Goal: Task Accomplishment & Management: Use online tool/utility

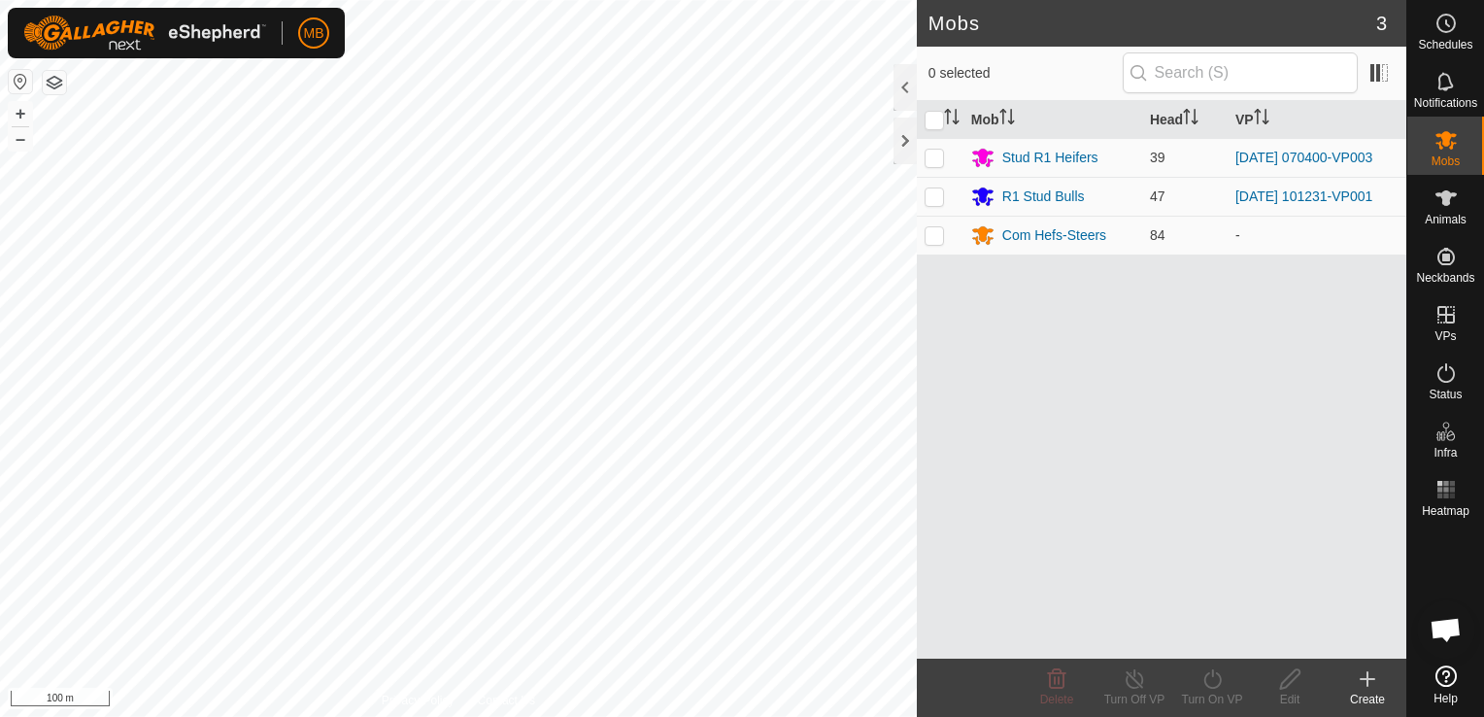
click at [932, 695] on div "Mobs 3 0 selected Mob Head VP Stud R1 Heifers 39 [DATE] 070400-VP003 R1 Stud Bu…" at bounding box center [703, 358] width 1406 height 717
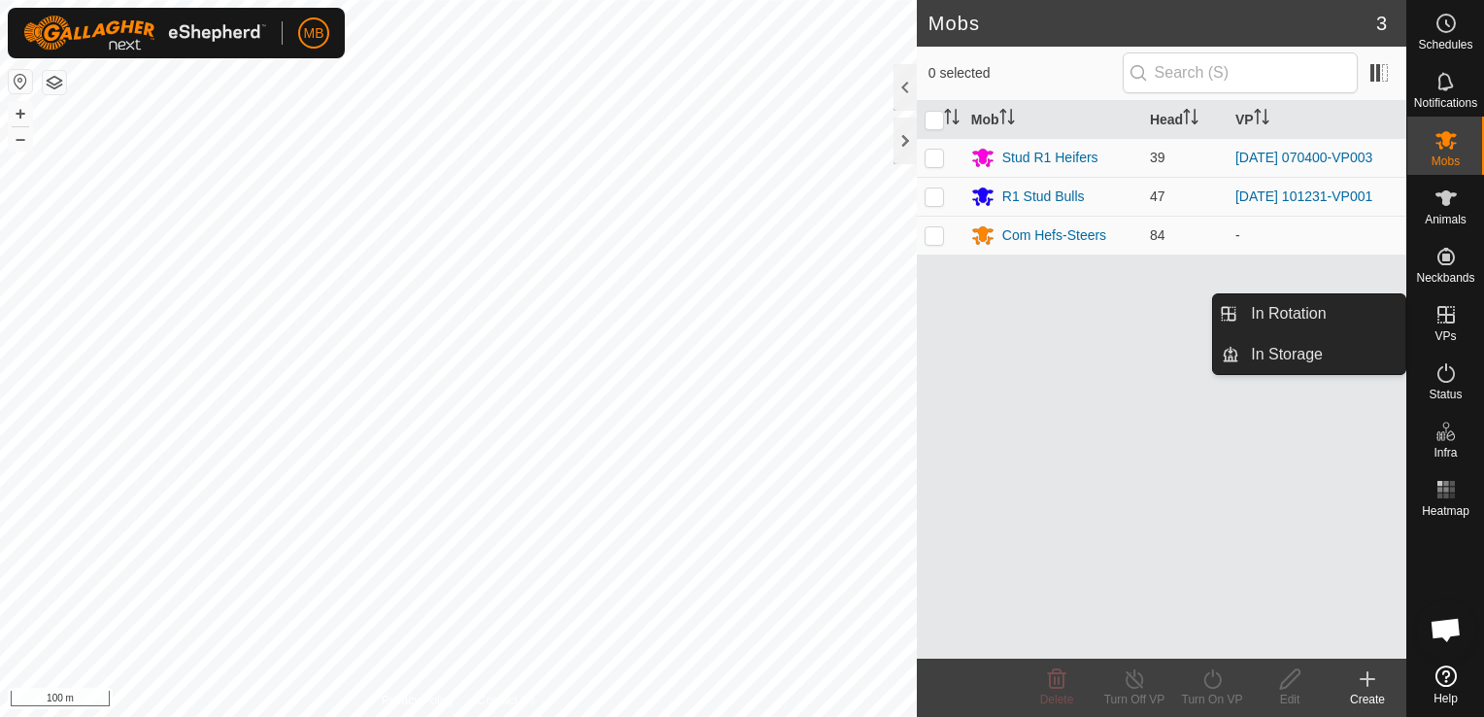
click at [1442, 323] on icon at bounding box center [1445, 314] width 23 height 23
click at [1338, 305] on link "In Rotation" at bounding box center [1322, 313] width 166 height 39
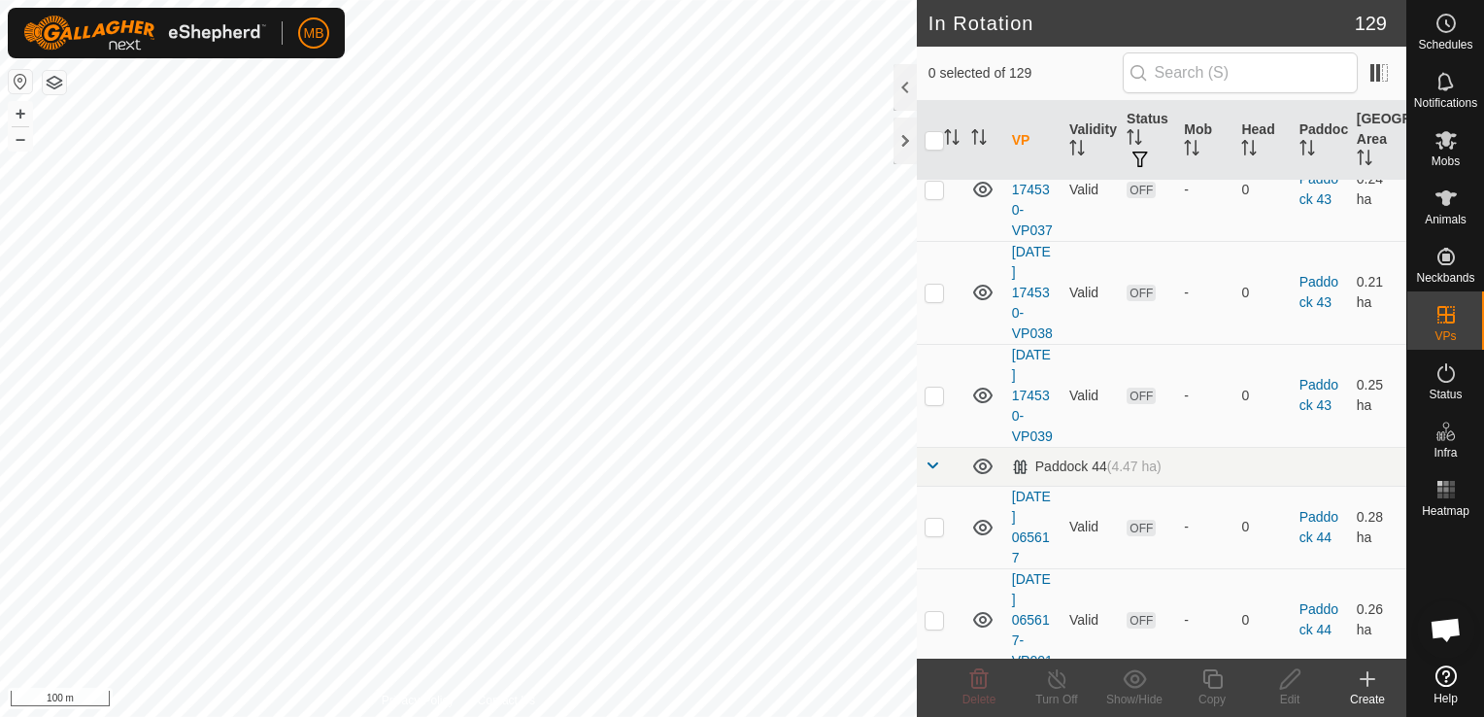
scroll to position [6352, 0]
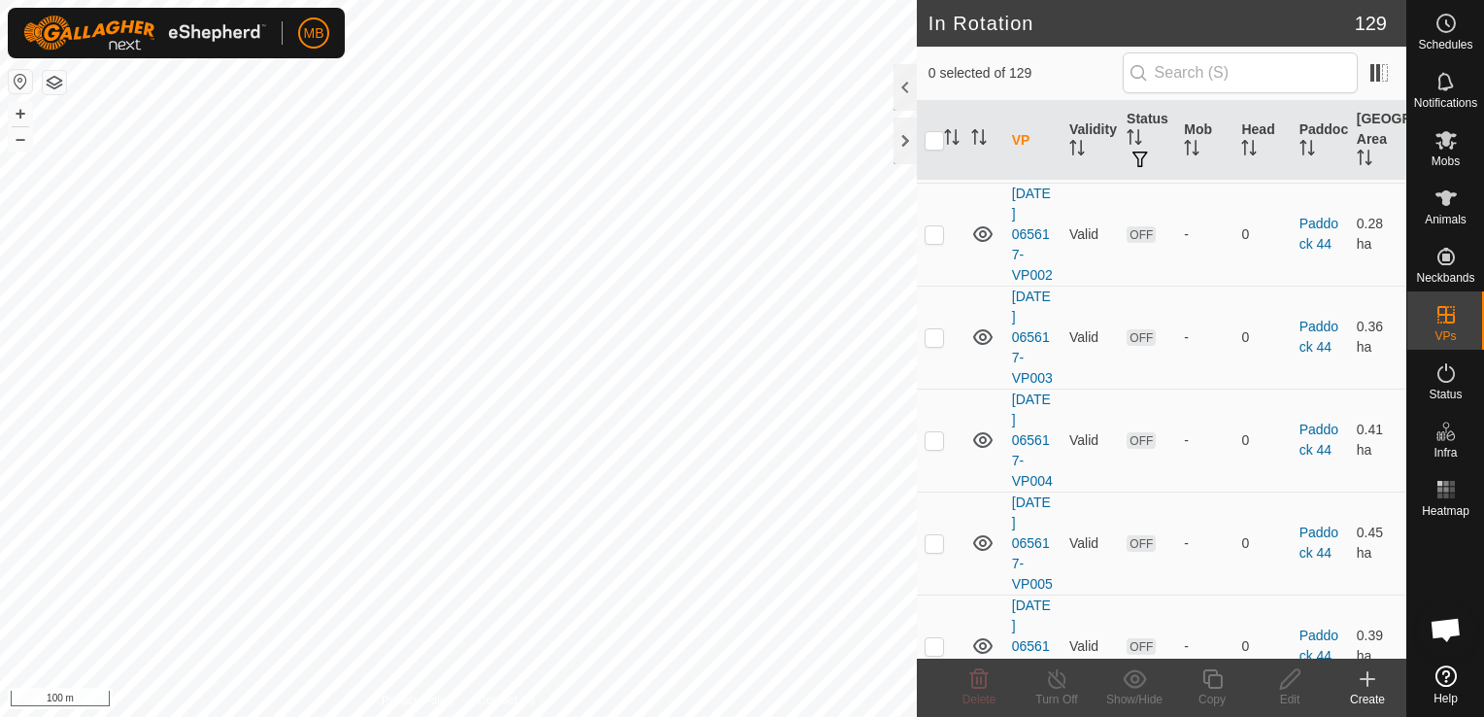
checkbox input "false"
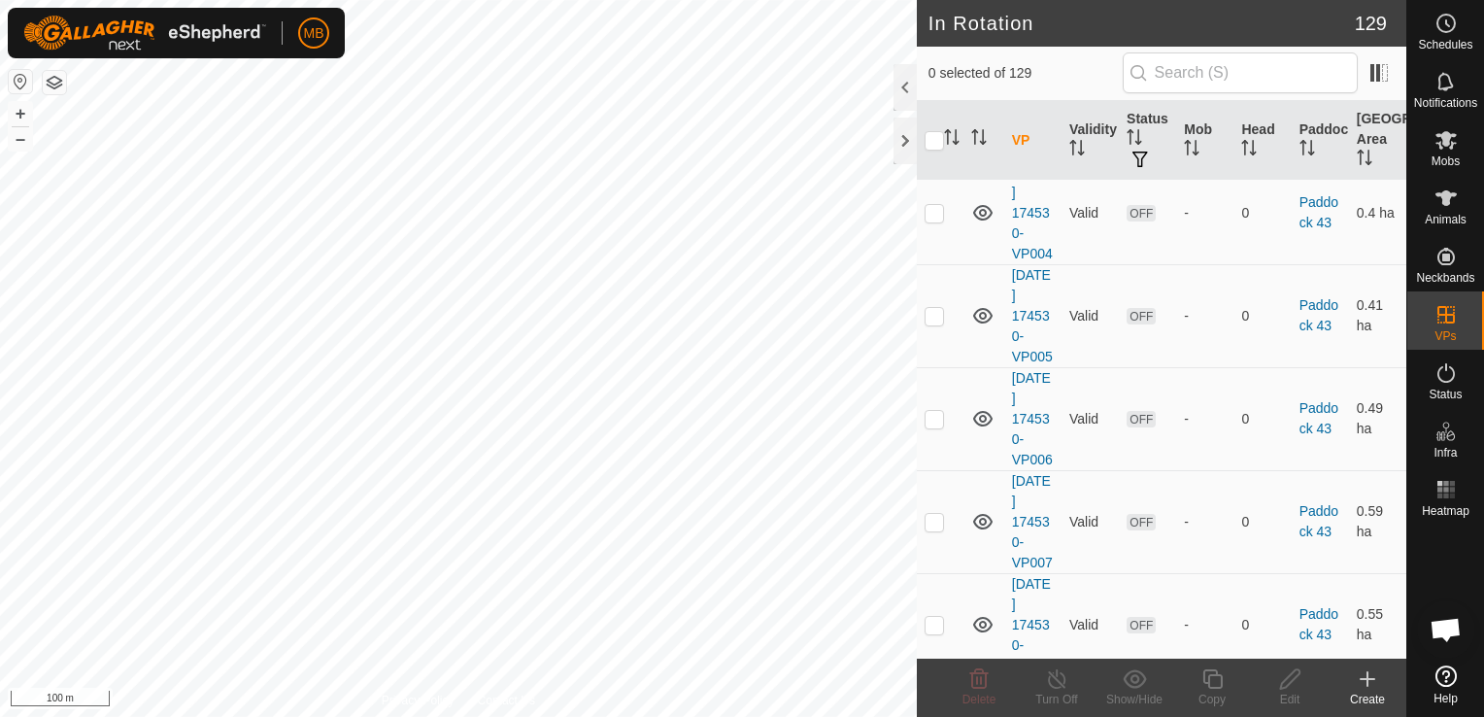
scroll to position [1954, 0]
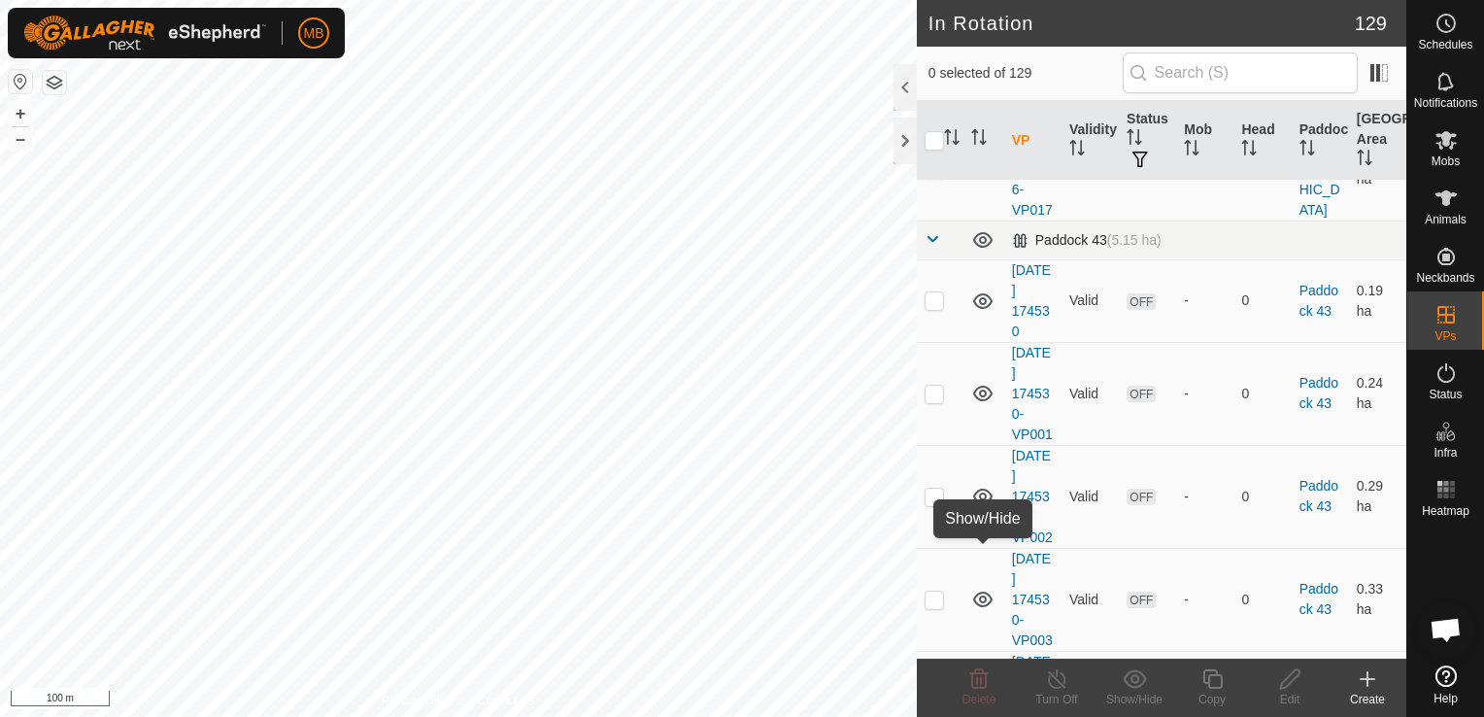
click at [977, 248] on icon at bounding box center [982, 240] width 19 height 16
click at [1372, 690] on div "Create" at bounding box center [1367, 698] width 78 height 17
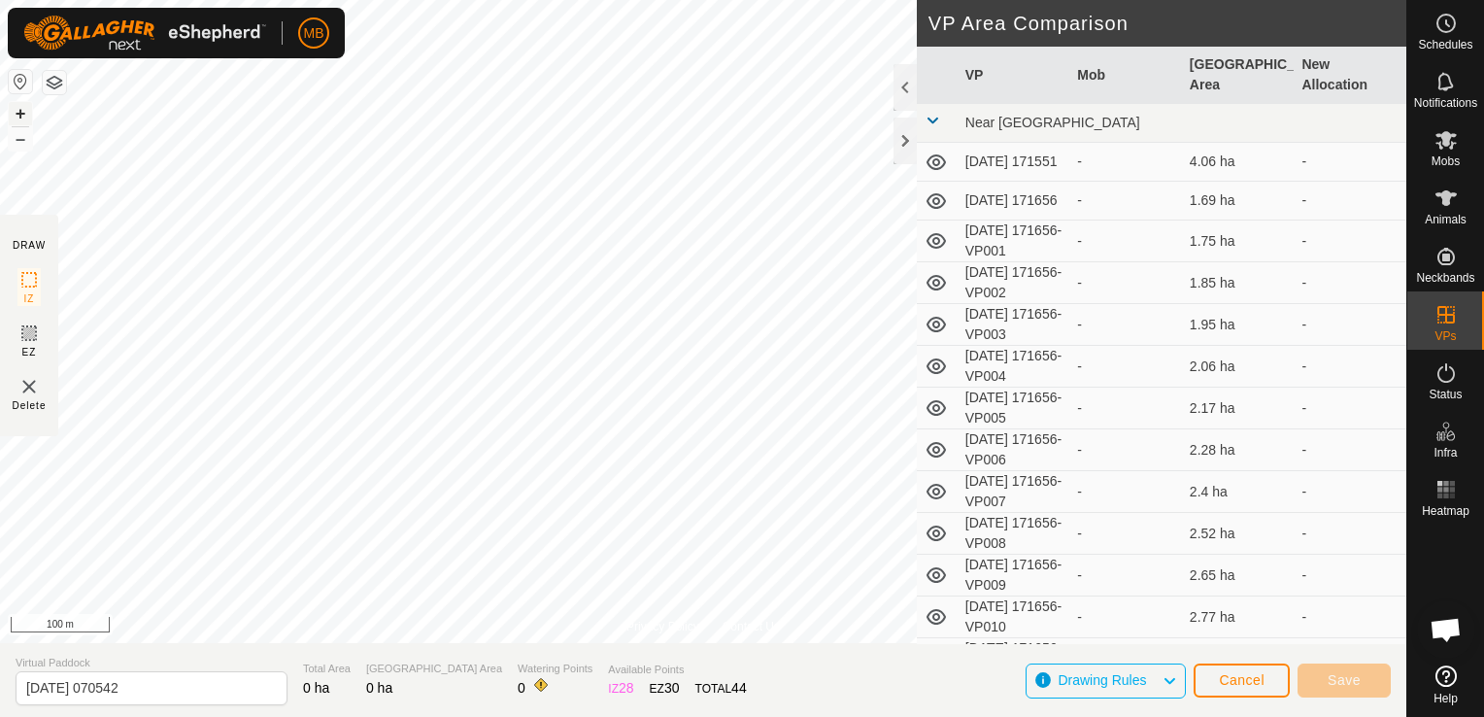
click at [20, 114] on button "+" at bounding box center [20, 113] width 23 height 23
click at [23, 147] on button "–" at bounding box center [20, 138] width 23 height 23
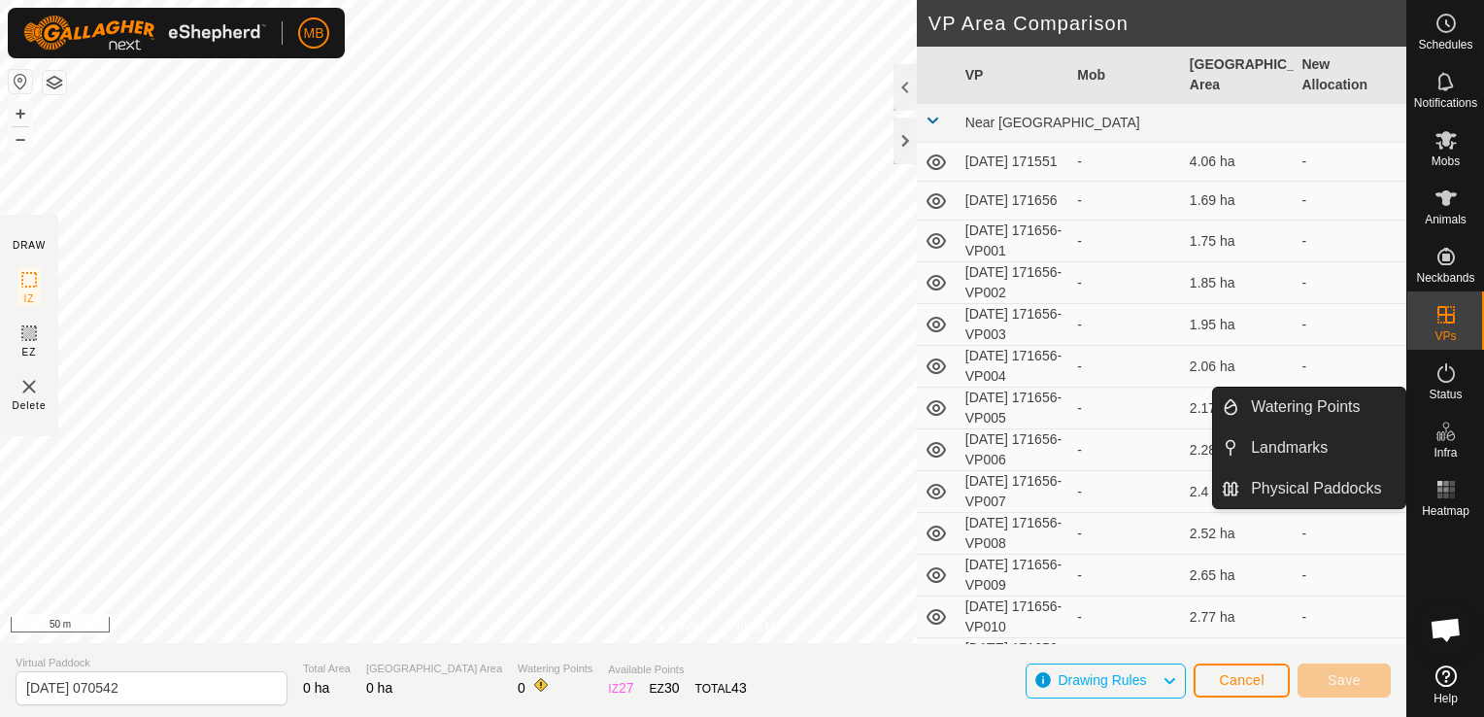
click at [1454, 453] on span "Infra" at bounding box center [1444, 453] width 23 height 12
click at [1355, 415] on link "Watering Points" at bounding box center [1322, 406] width 166 height 39
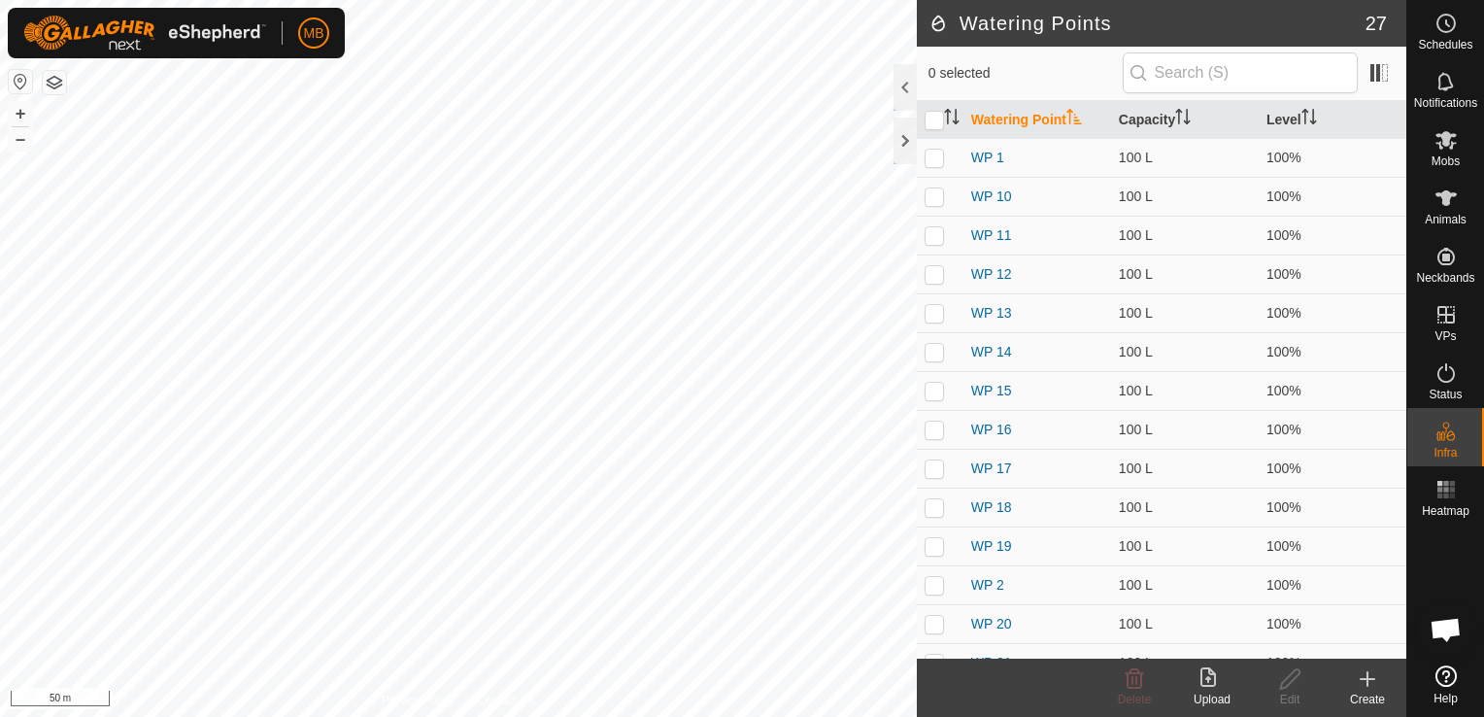
click at [1363, 679] on icon at bounding box center [1367, 679] width 14 height 0
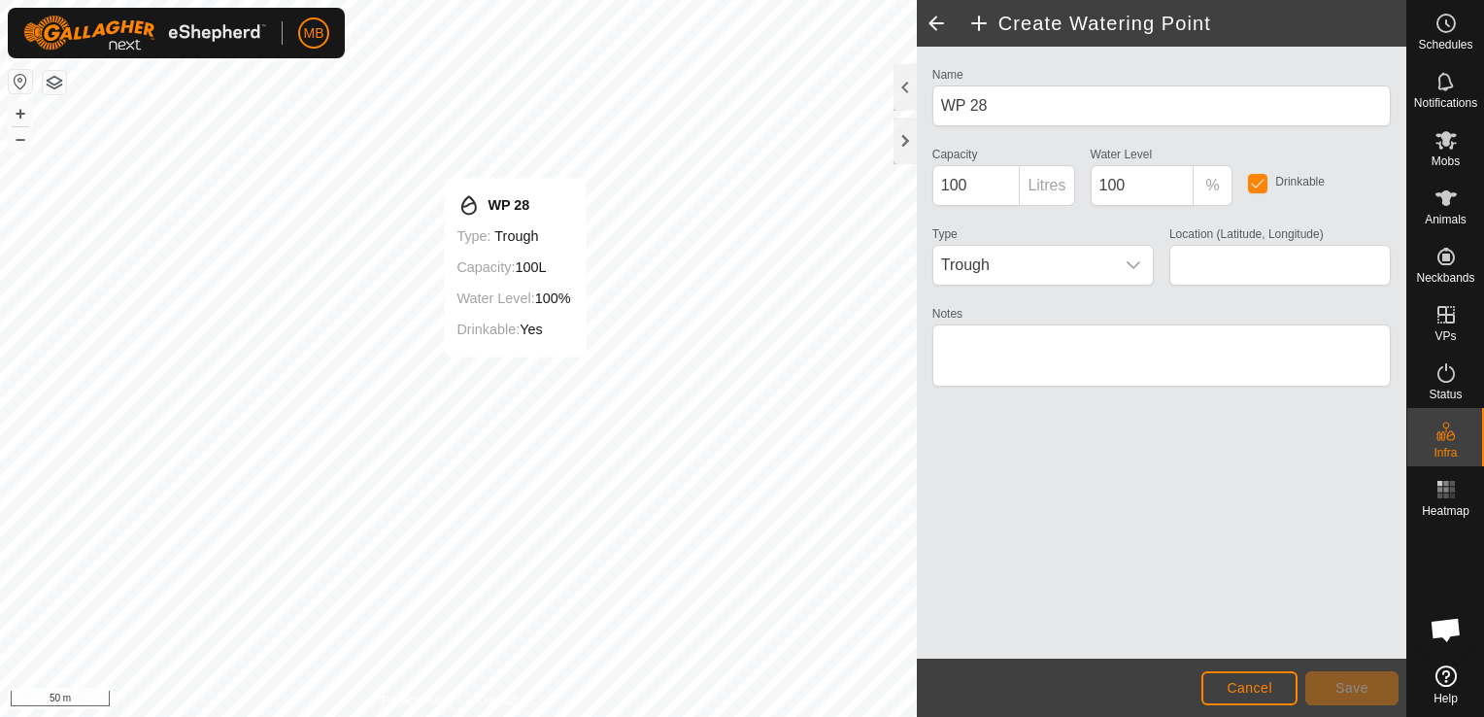
type input "-41.101687, 175.689827"
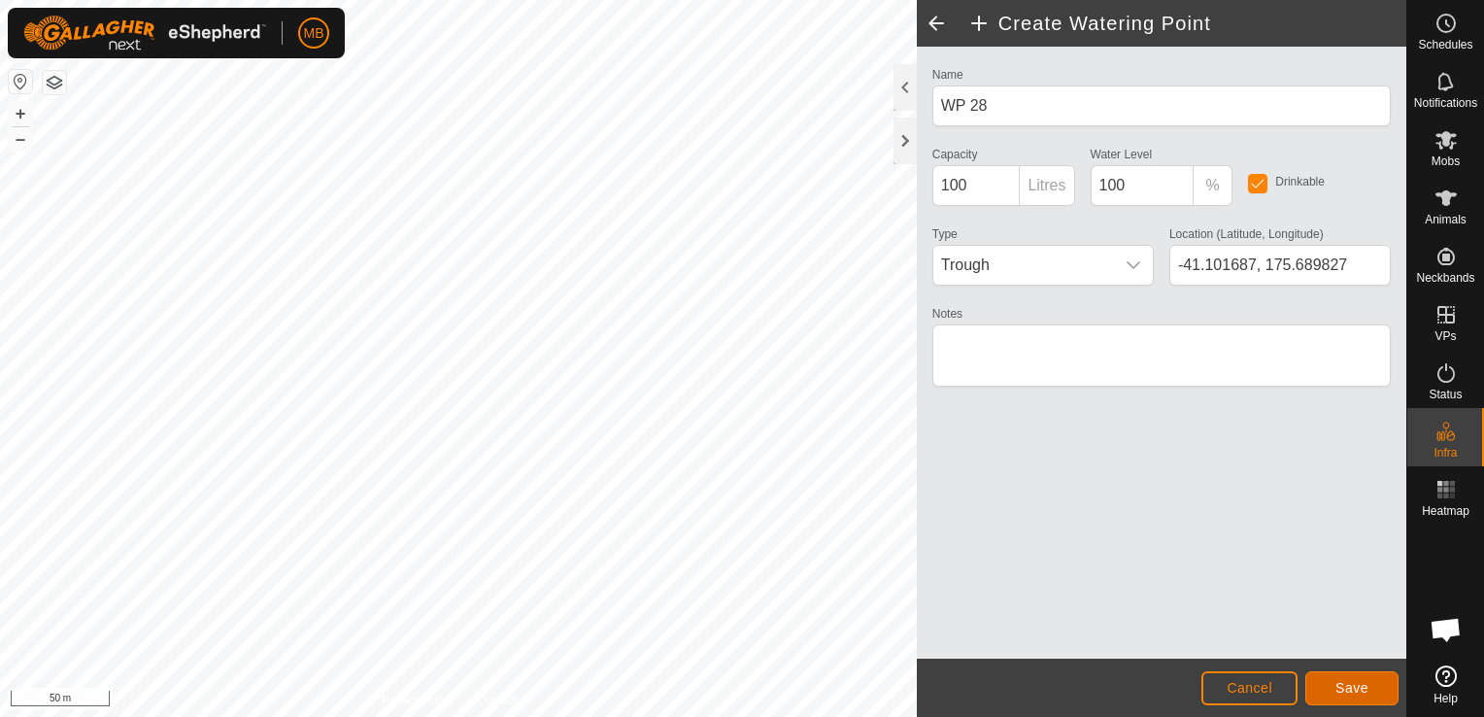
click at [1362, 681] on span "Save" at bounding box center [1351, 688] width 33 height 16
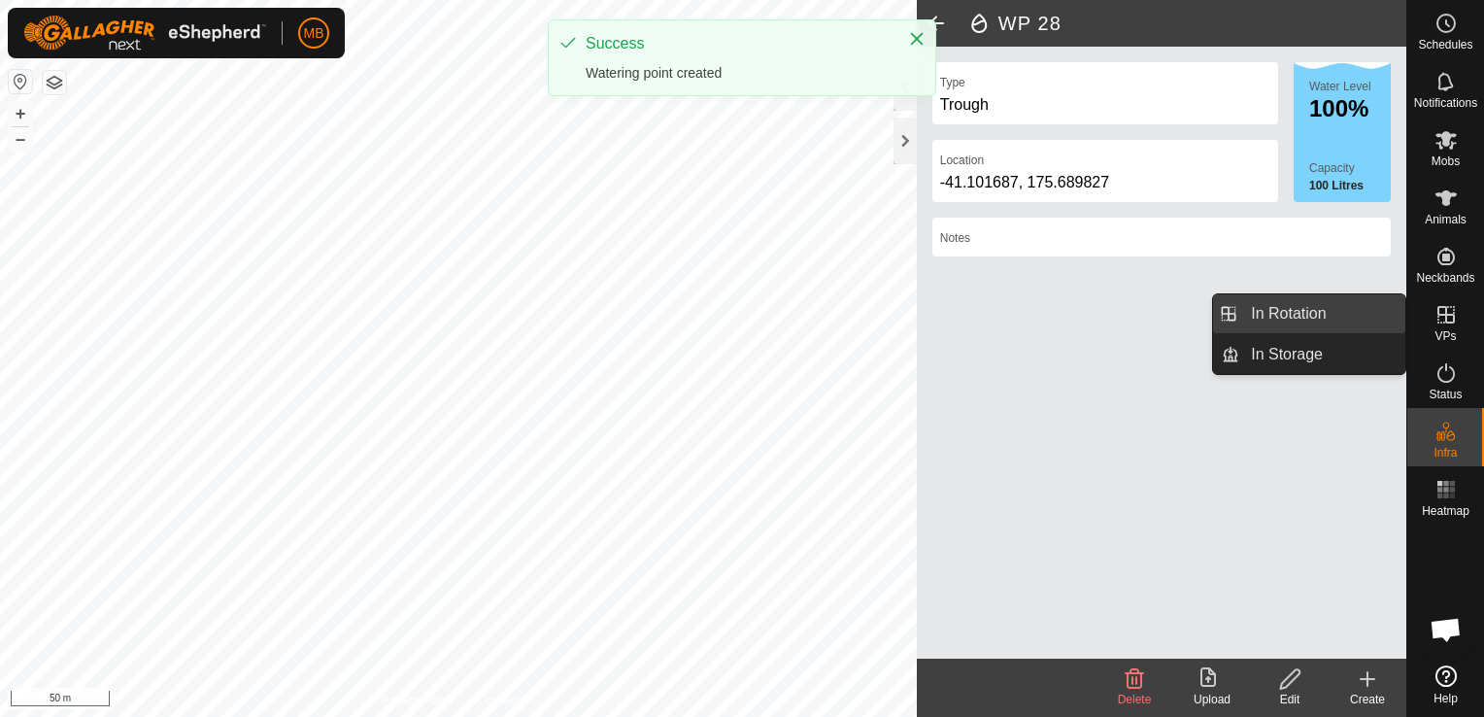
click at [1380, 322] on link "In Rotation" at bounding box center [1322, 313] width 166 height 39
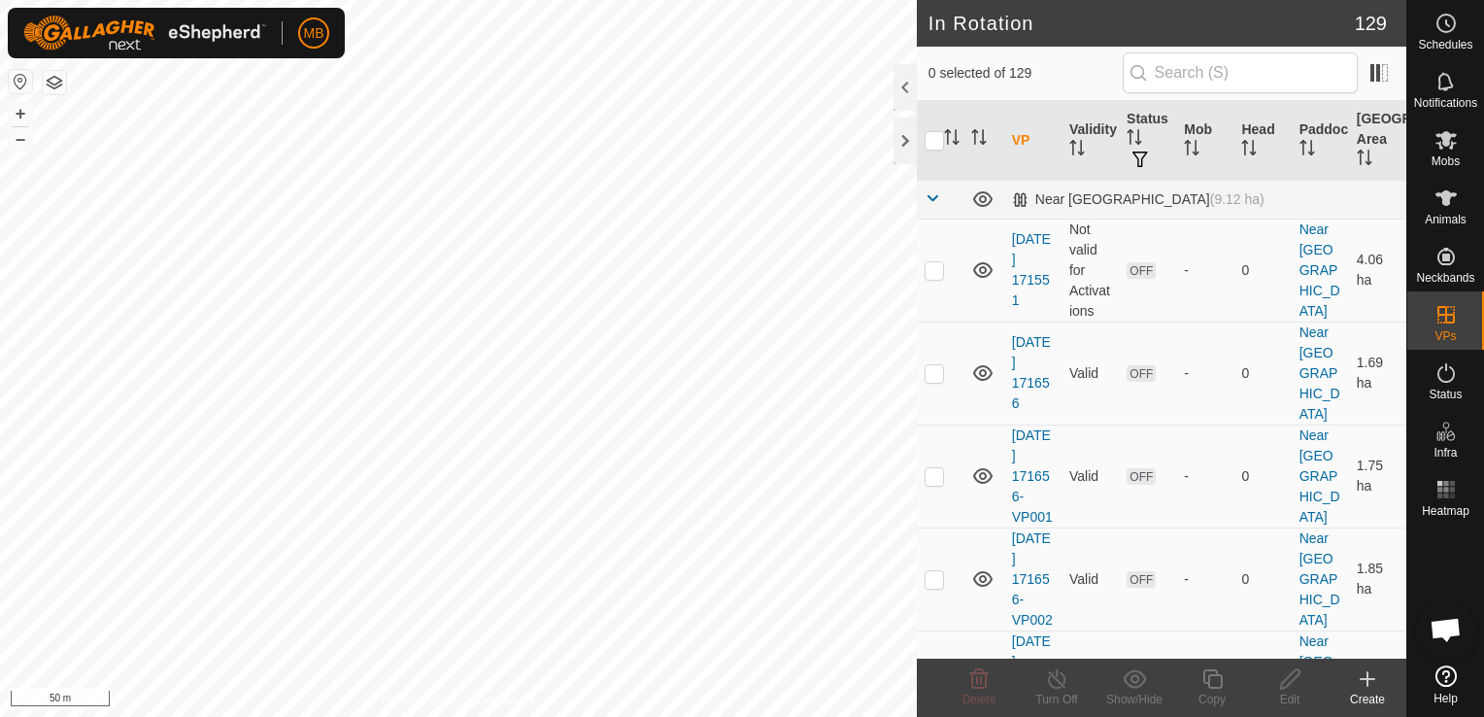
click at [1367, 687] on icon at bounding box center [1367, 678] width 23 height 23
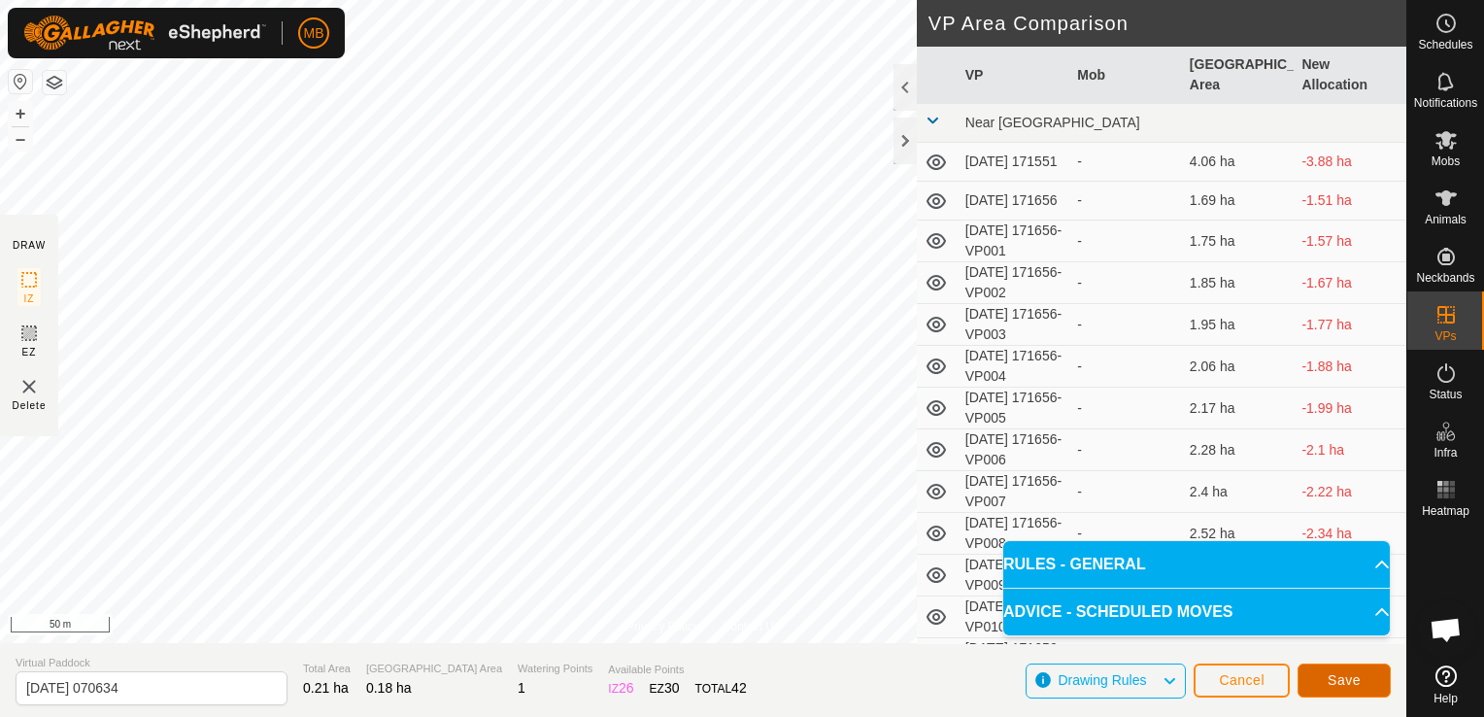
click at [1343, 686] on span "Save" at bounding box center [1343, 680] width 33 height 16
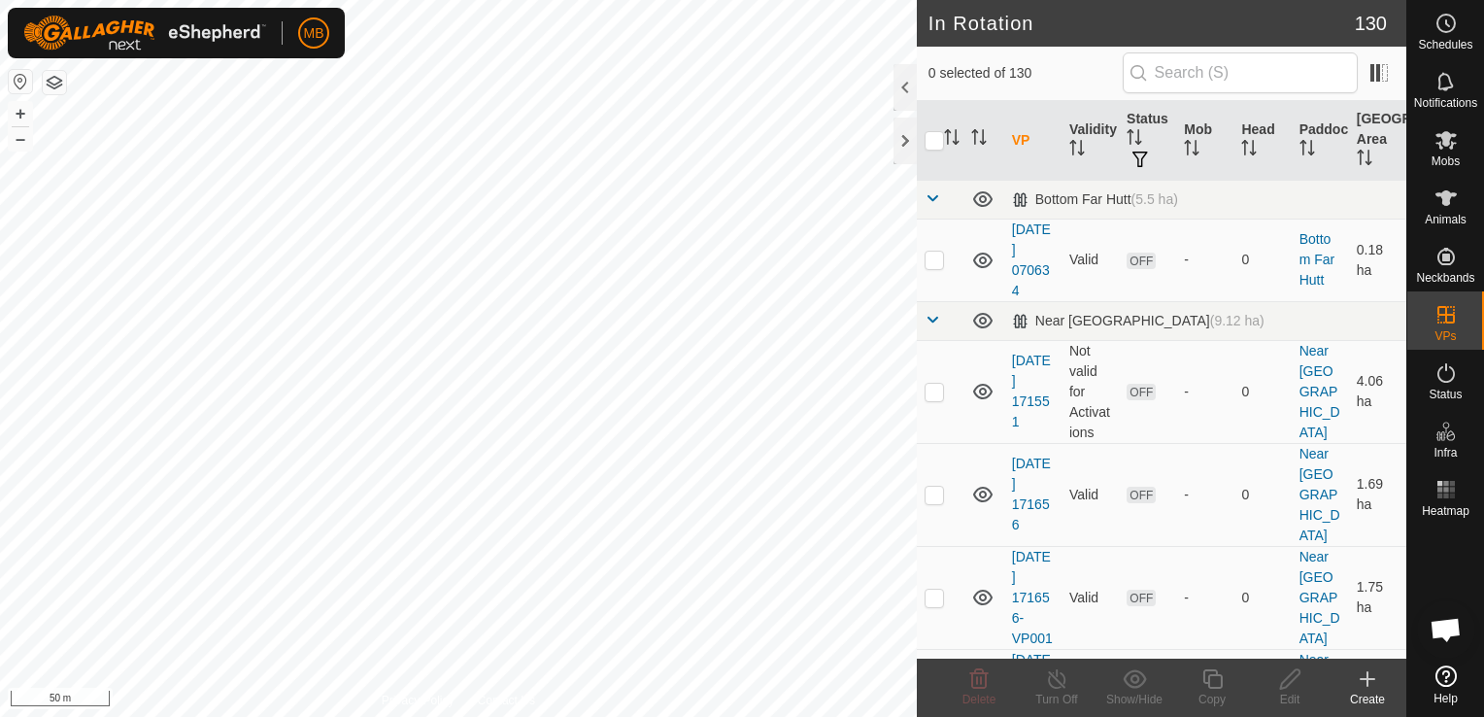
checkbox input "true"
click at [1212, 693] on div "Copy" at bounding box center [1212, 698] width 78 height 17
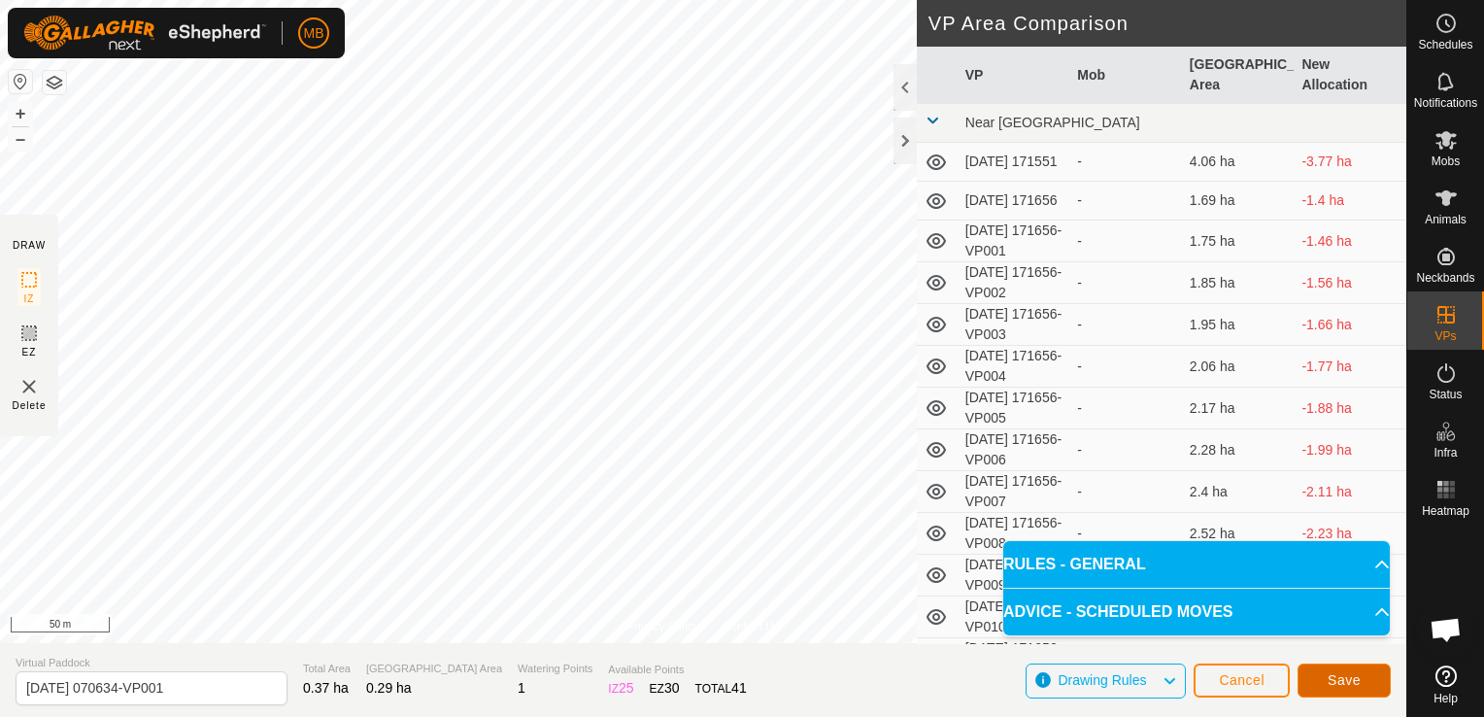
click at [1329, 678] on span "Save" at bounding box center [1343, 680] width 33 height 16
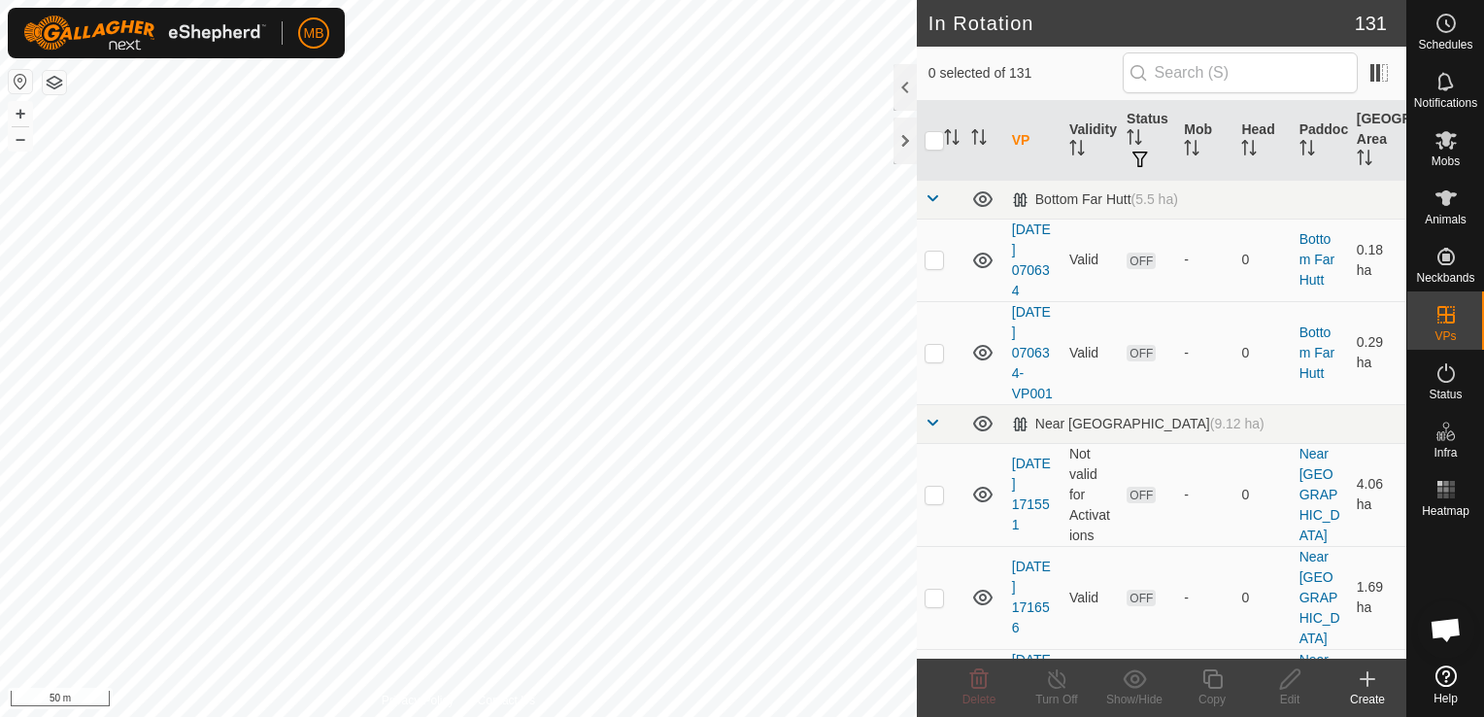
checkbox input "true"
click at [1212, 693] on div "Copy" at bounding box center [1212, 698] width 78 height 17
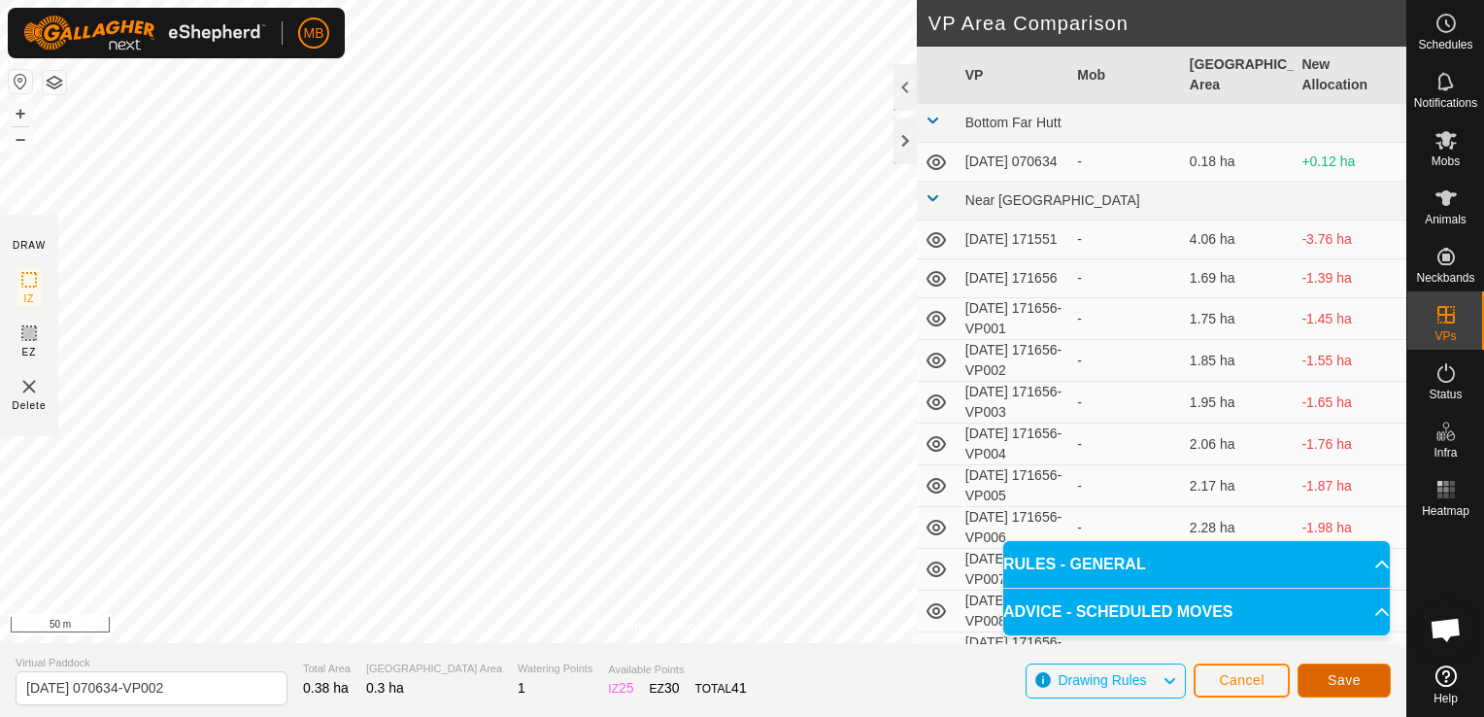
click at [1375, 685] on button "Save" at bounding box center [1343, 680] width 93 height 34
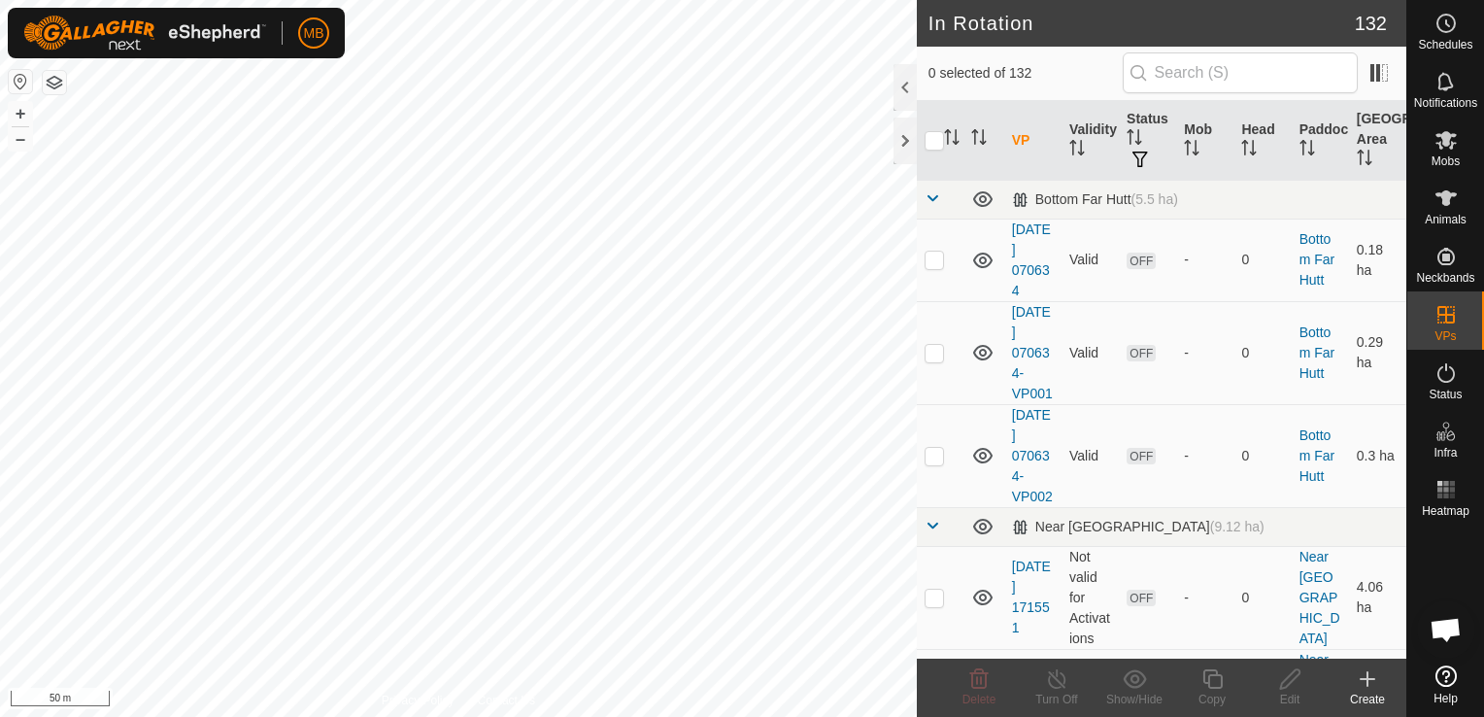
checkbox input "true"
click at [1207, 680] on icon at bounding box center [1212, 678] width 24 height 23
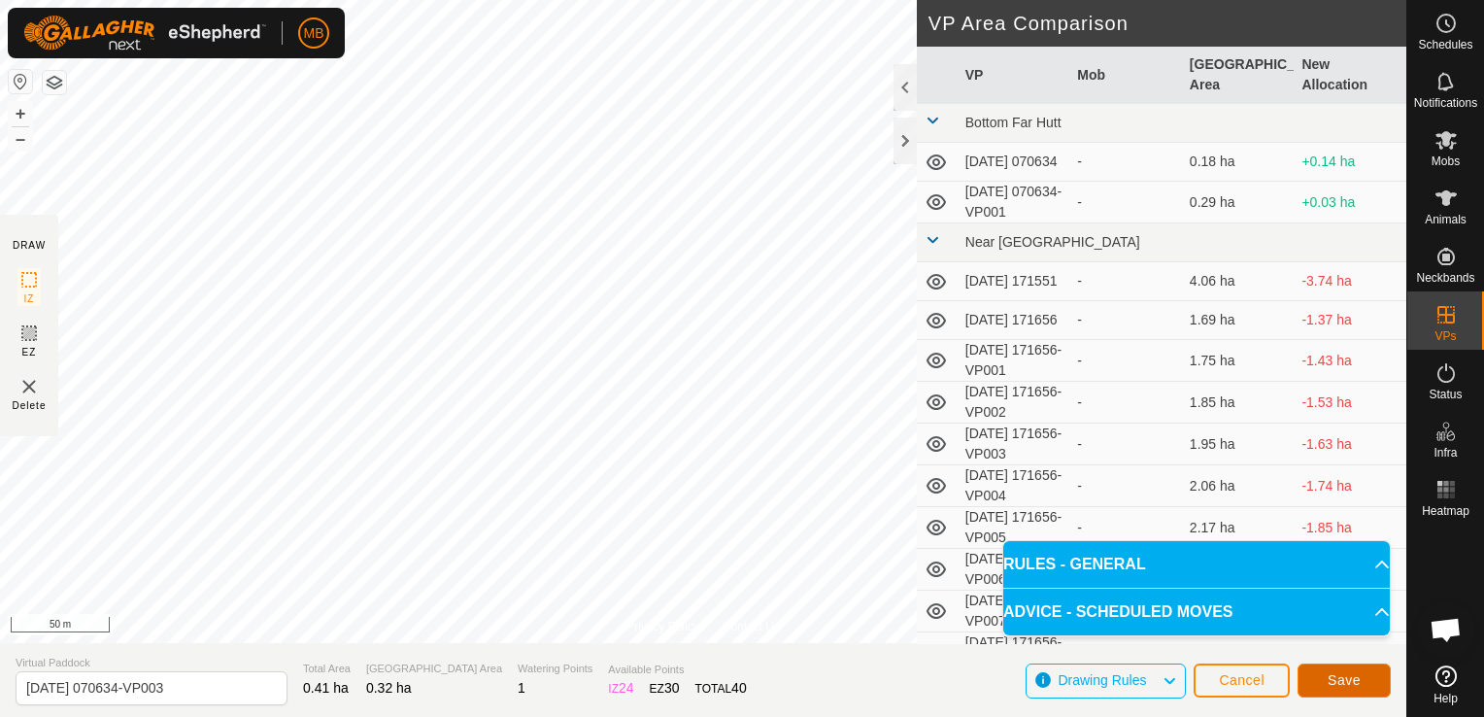
click at [1322, 676] on button "Save" at bounding box center [1343, 680] width 93 height 34
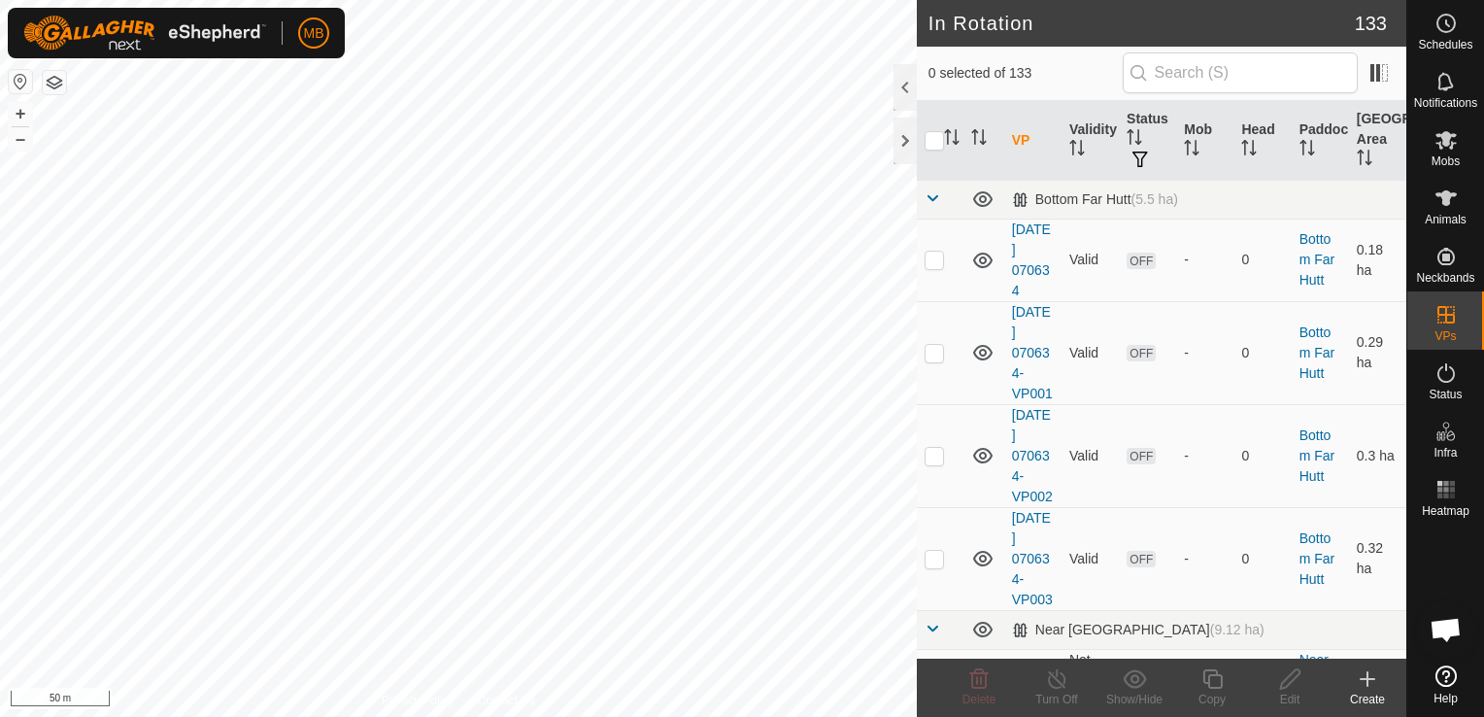
checkbox input "true"
click at [1211, 697] on div "Copy" at bounding box center [1212, 698] width 78 height 17
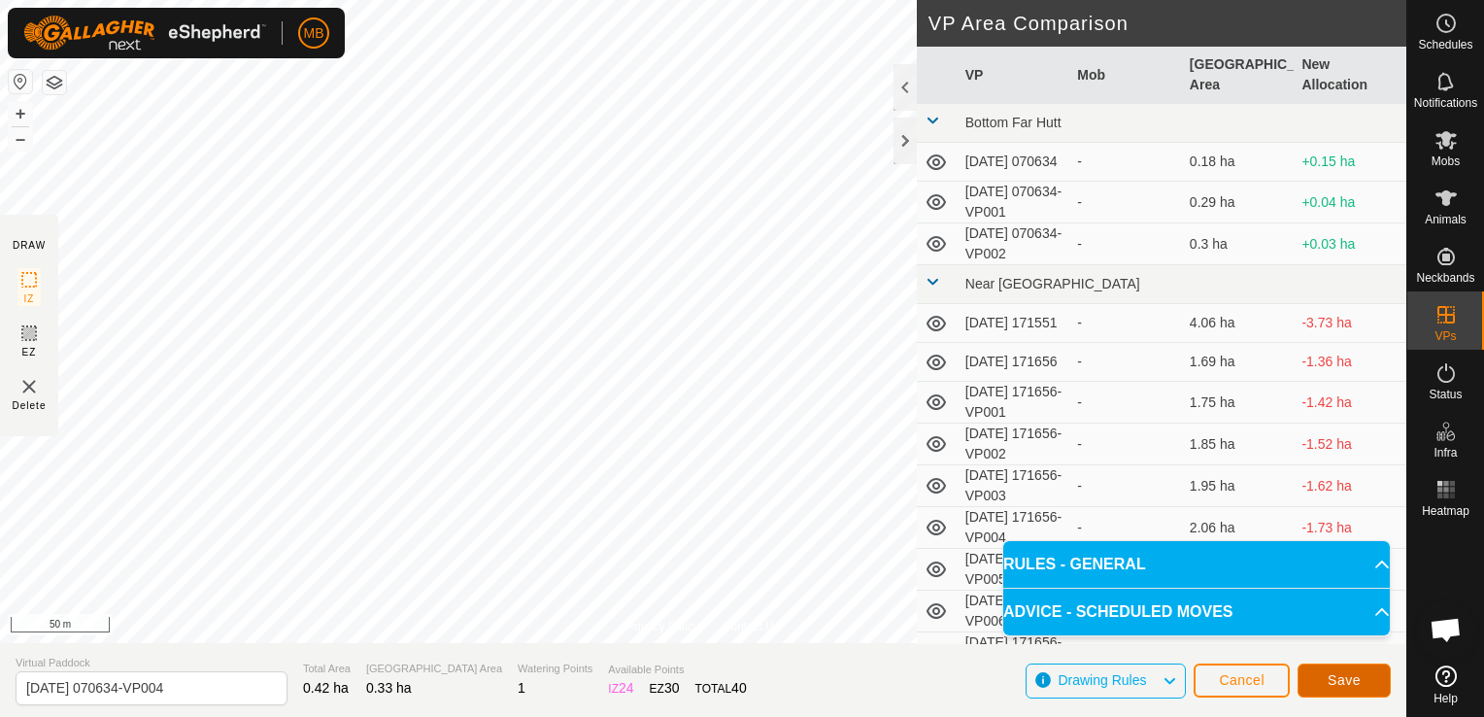
click at [1340, 682] on span "Save" at bounding box center [1343, 680] width 33 height 16
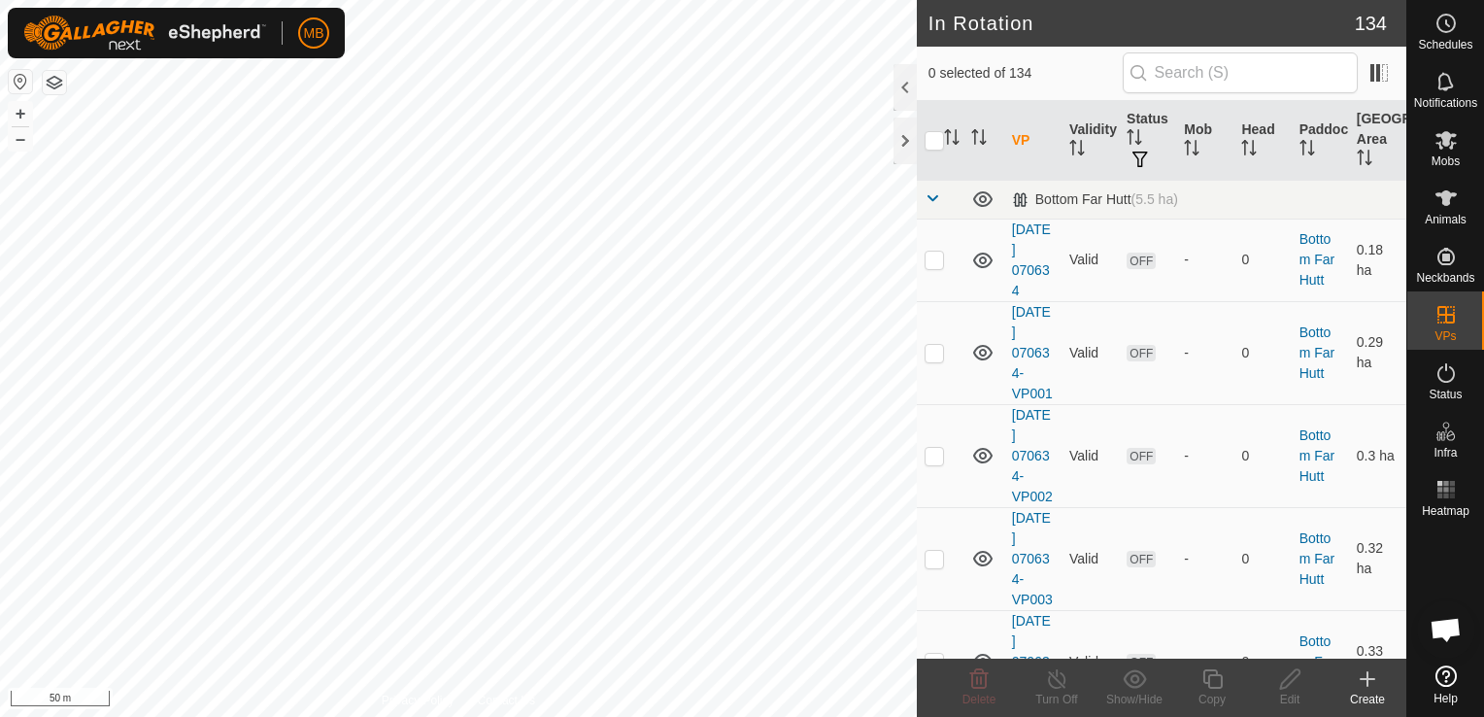
checkbox input "true"
click at [1208, 680] on icon at bounding box center [1211, 678] width 19 height 19
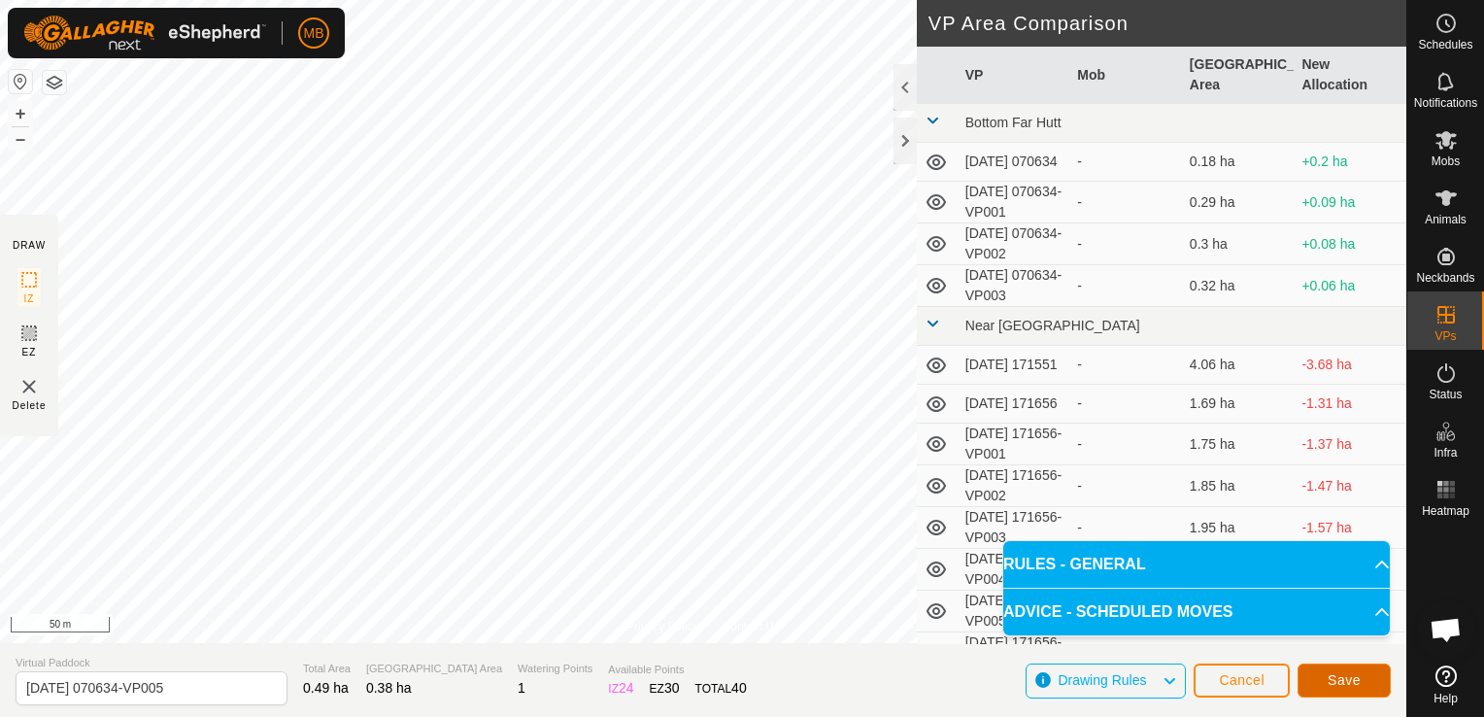
click at [1331, 686] on span "Save" at bounding box center [1343, 680] width 33 height 16
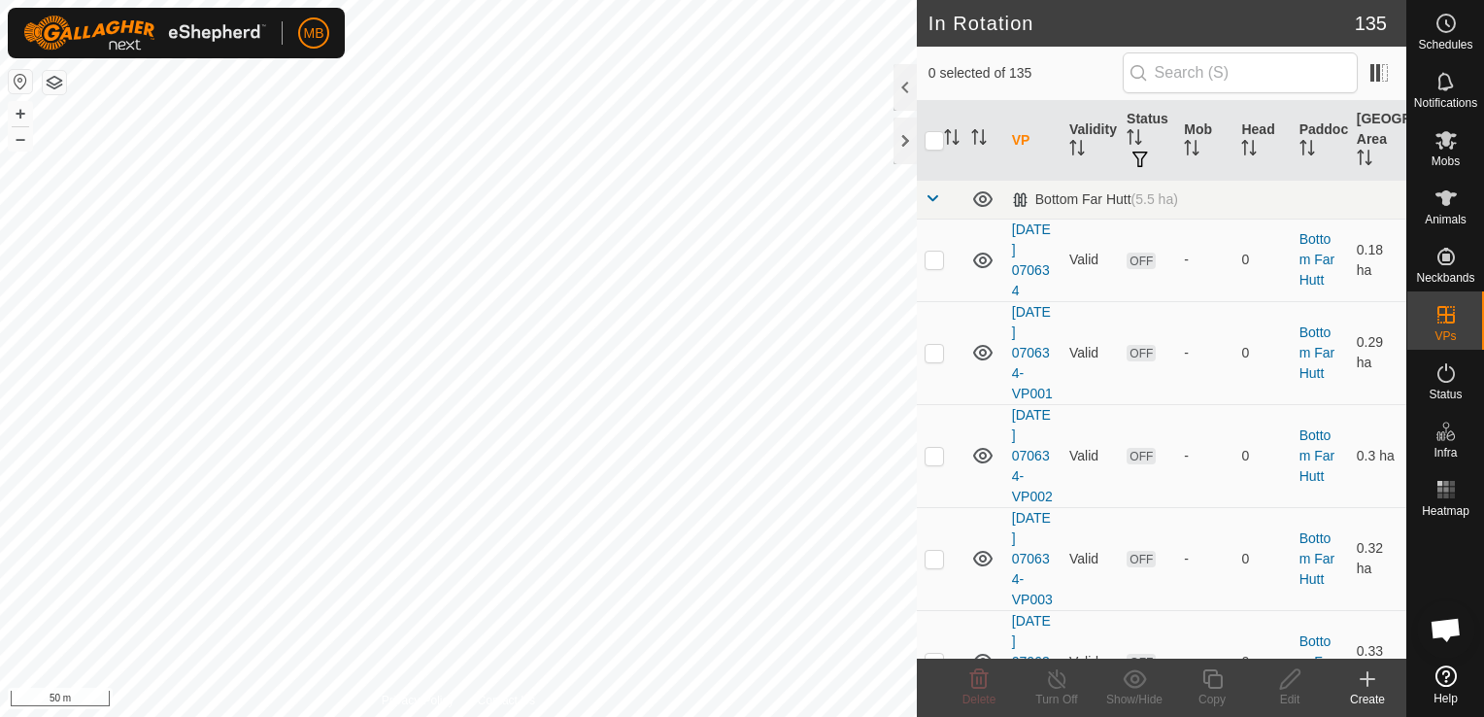
checkbox input "true"
click at [1212, 692] on div "Copy" at bounding box center [1212, 698] width 78 height 17
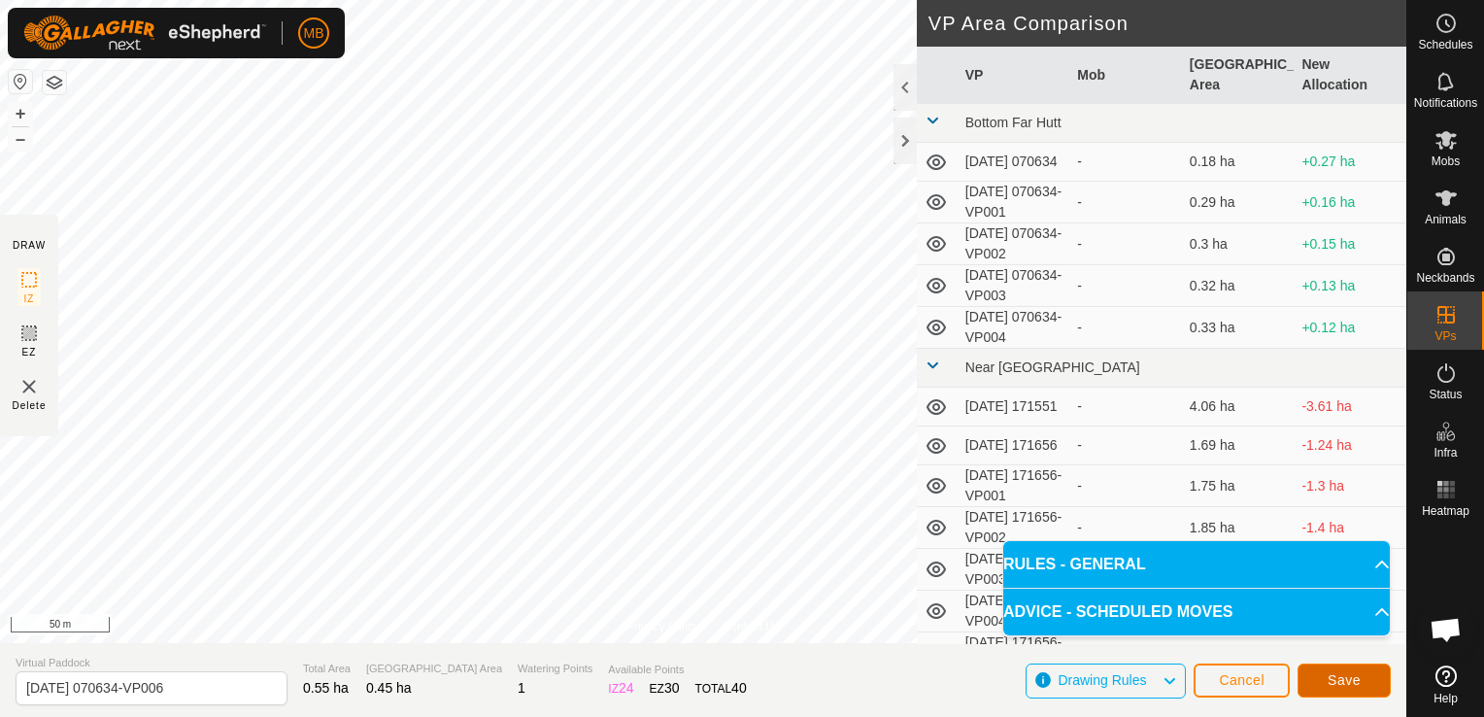
click at [1332, 676] on span "Save" at bounding box center [1343, 680] width 33 height 16
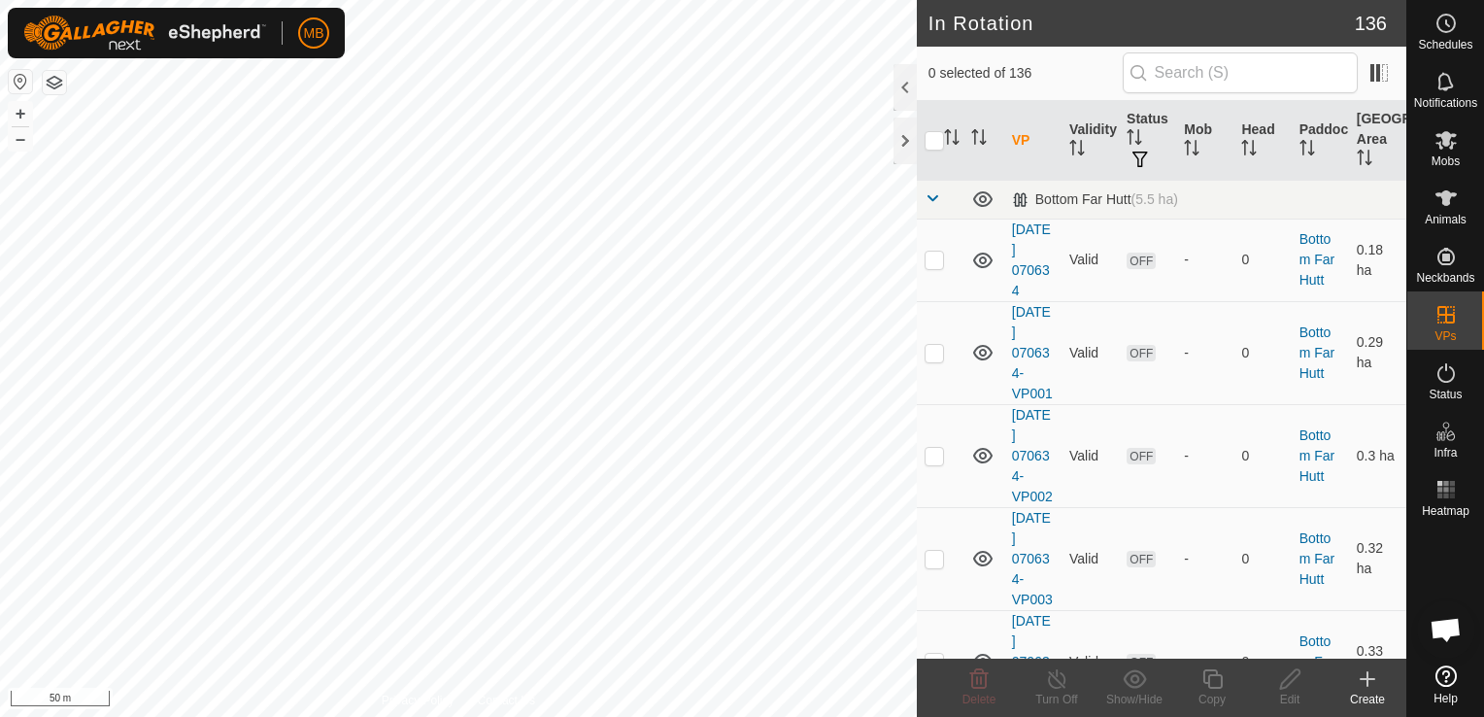
checkbox input "true"
click at [1216, 688] on icon at bounding box center [1211, 678] width 19 height 19
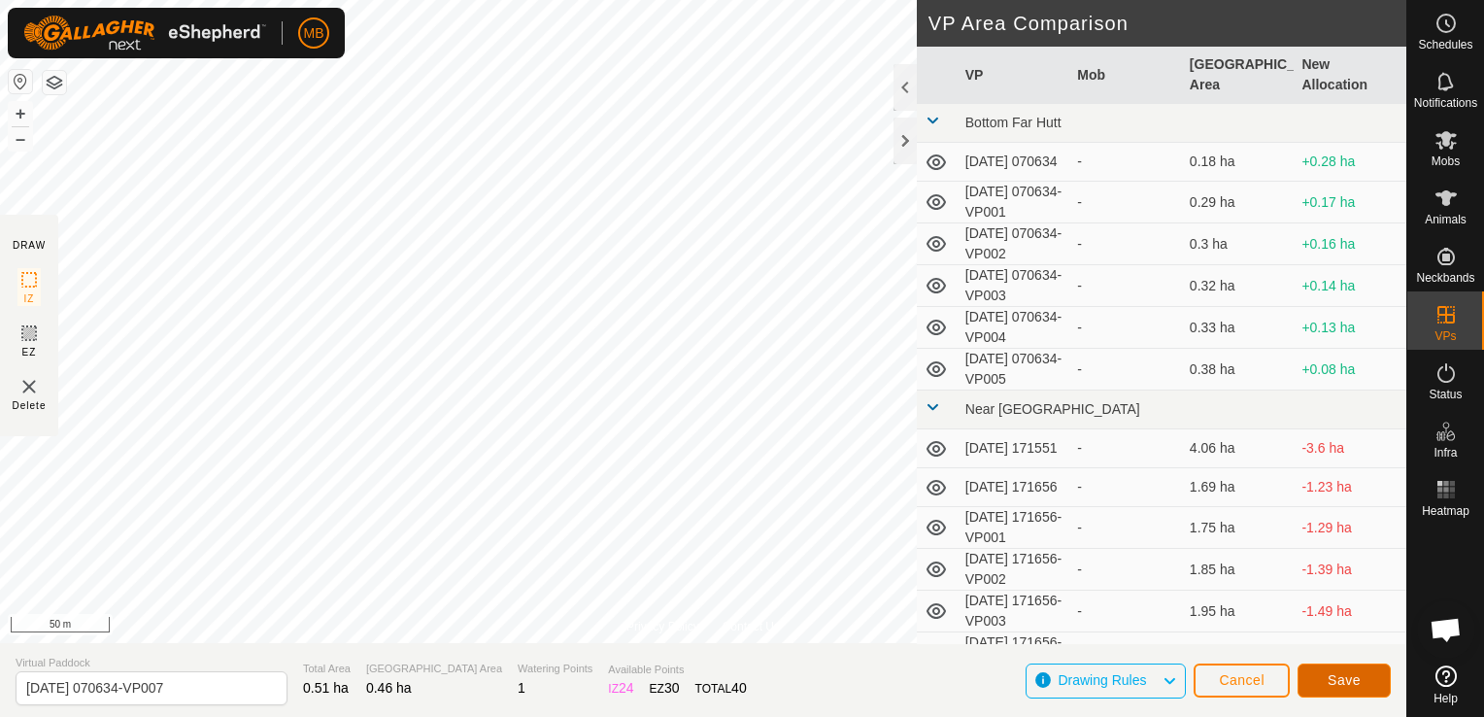
click at [1344, 674] on span "Save" at bounding box center [1343, 680] width 33 height 16
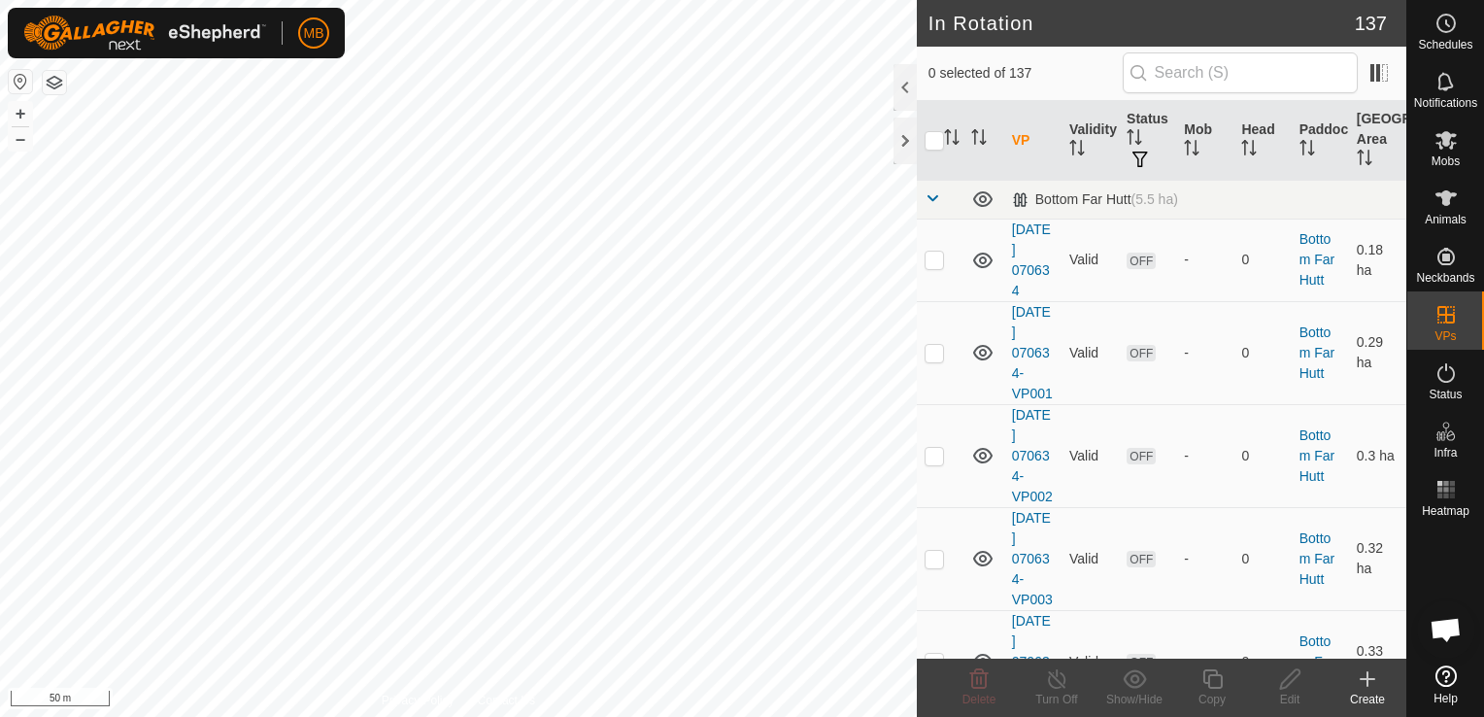
checkbox input "true"
click at [1220, 690] on div "Copy" at bounding box center [1212, 698] width 78 height 17
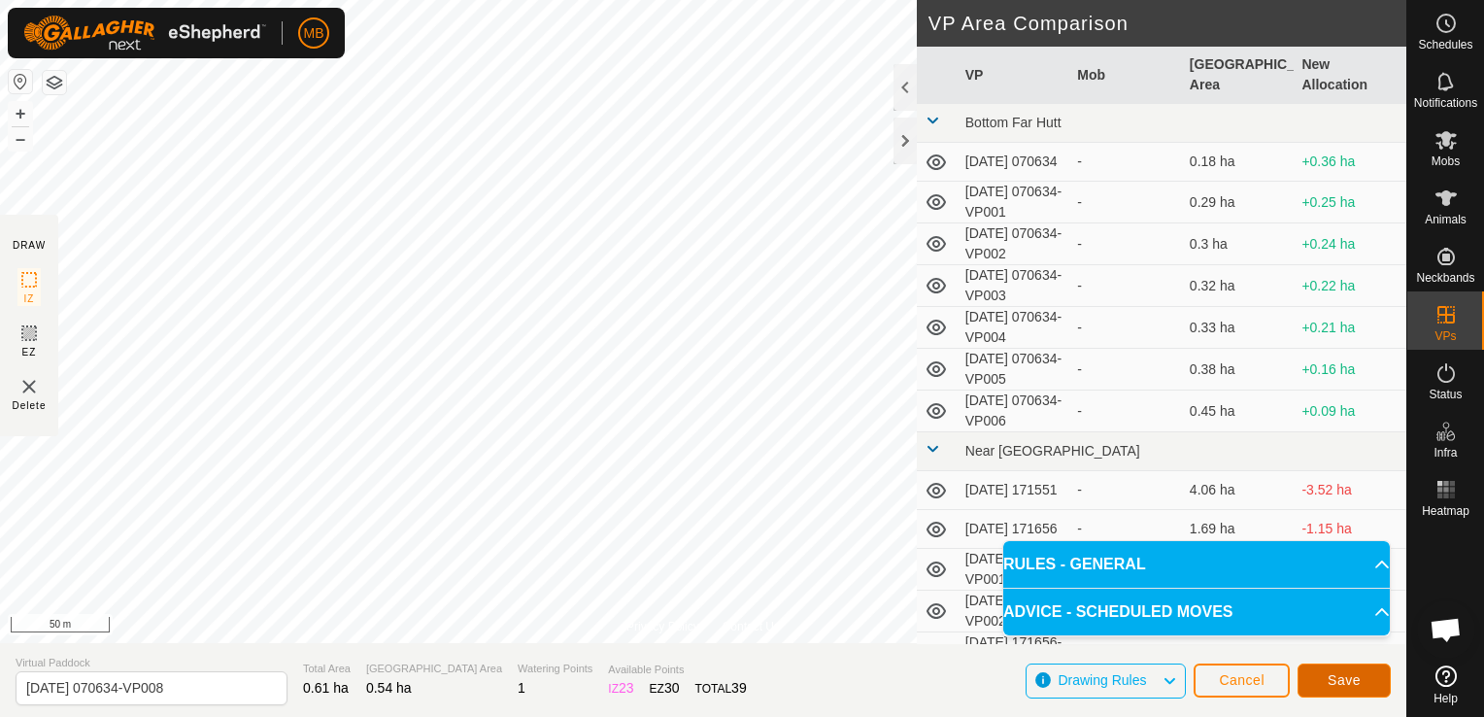
click at [1347, 673] on span "Save" at bounding box center [1343, 680] width 33 height 16
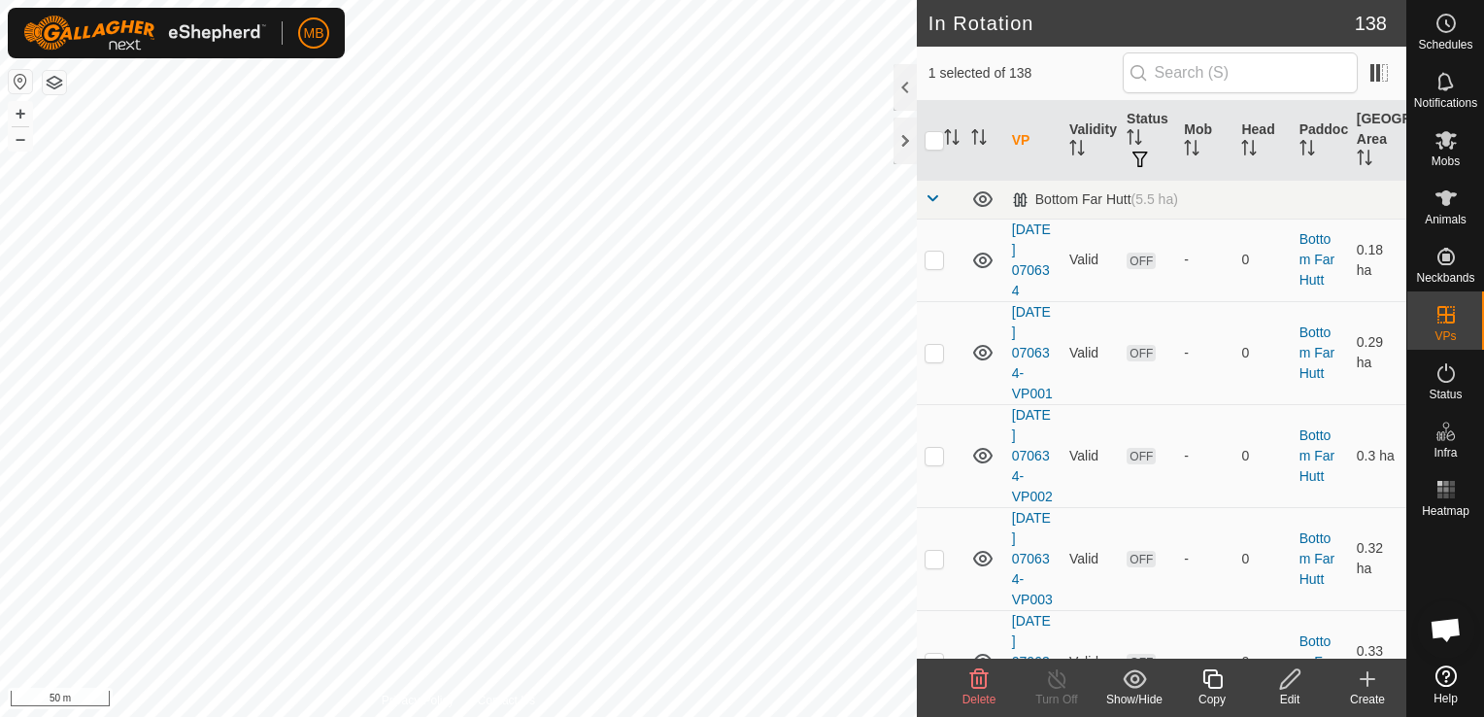
checkbox input "true"
click at [1220, 686] on icon at bounding box center [1211, 678] width 19 height 19
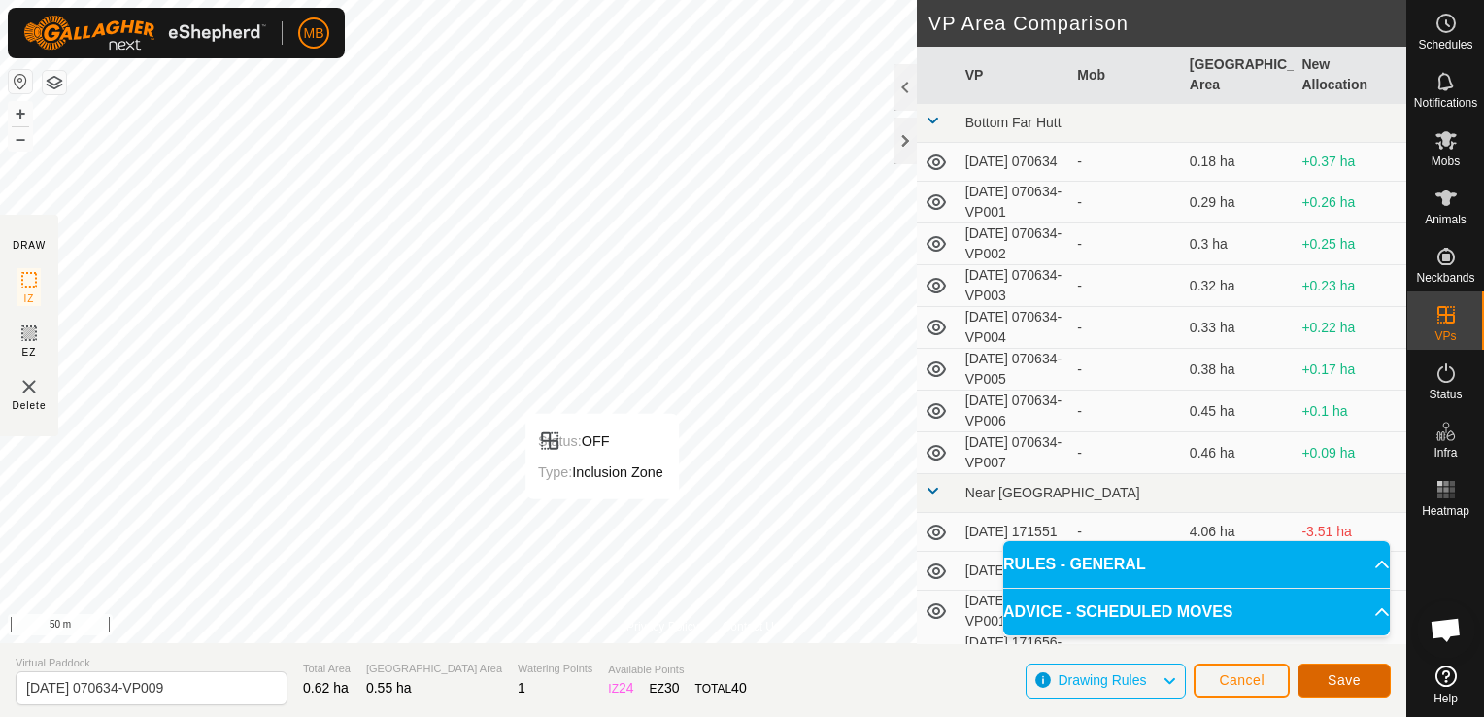
click at [1334, 682] on span "Save" at bounding box center [1343, 680] width 33 height 16
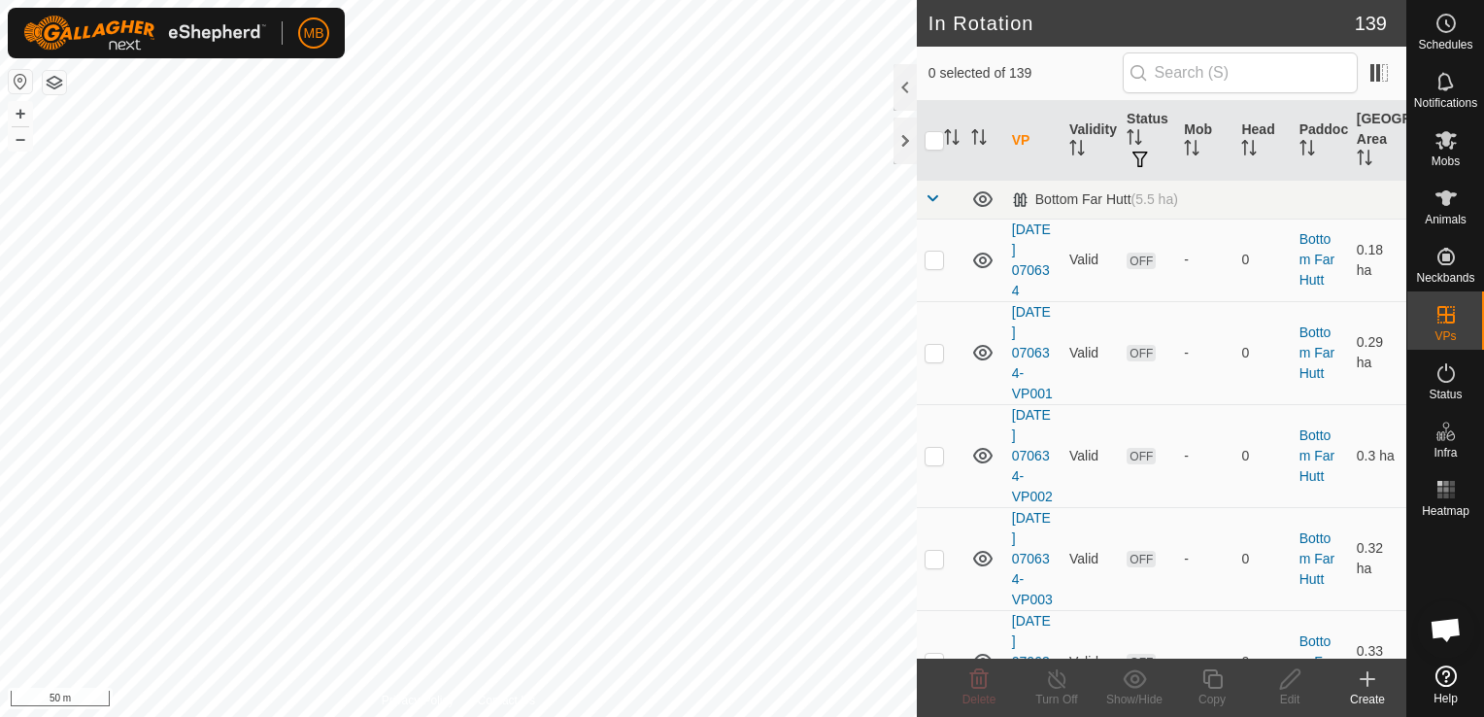
checkbox input "true"
click at [1208, 695] on div "Copy" at bounding box center [1212, 698] width 78 height 17
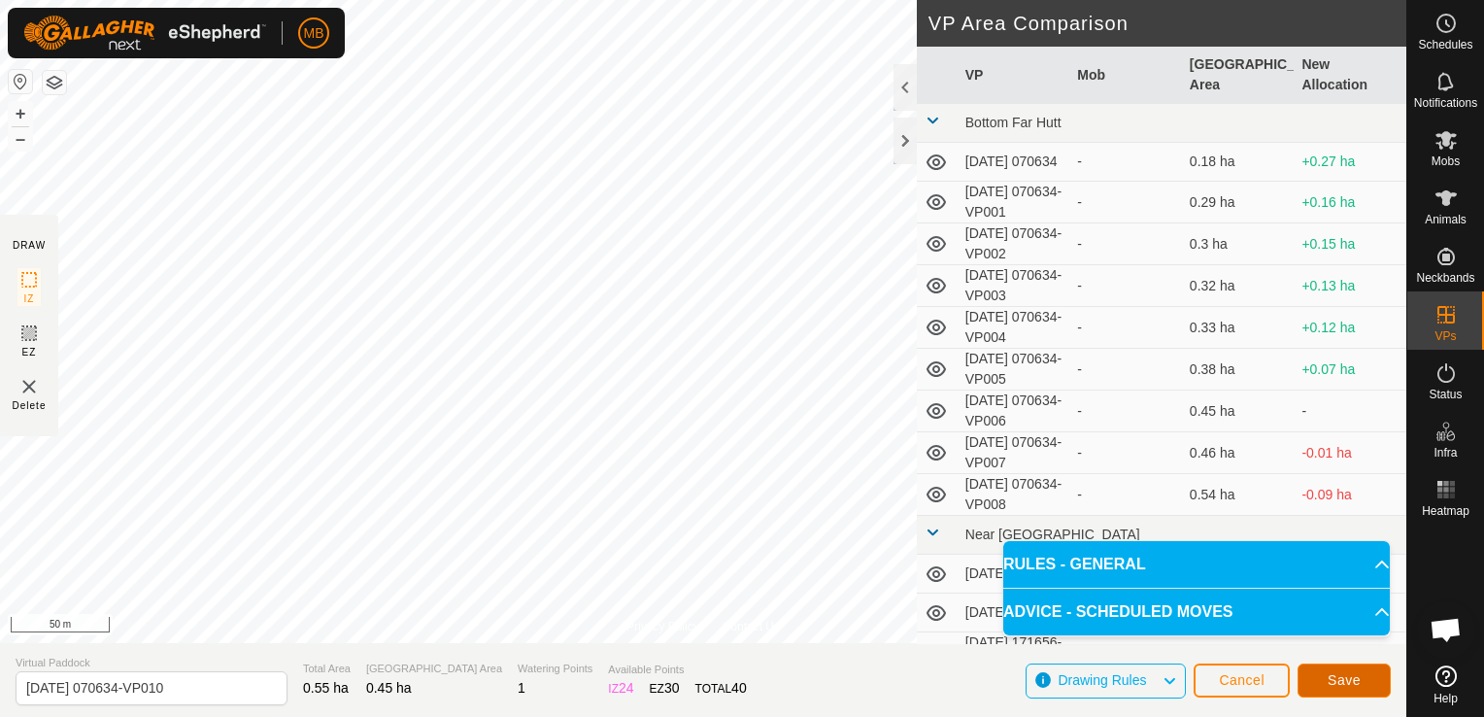
click at [1329, 682] on span "Save" at bounding box center [1343, 680] width 33 height 16
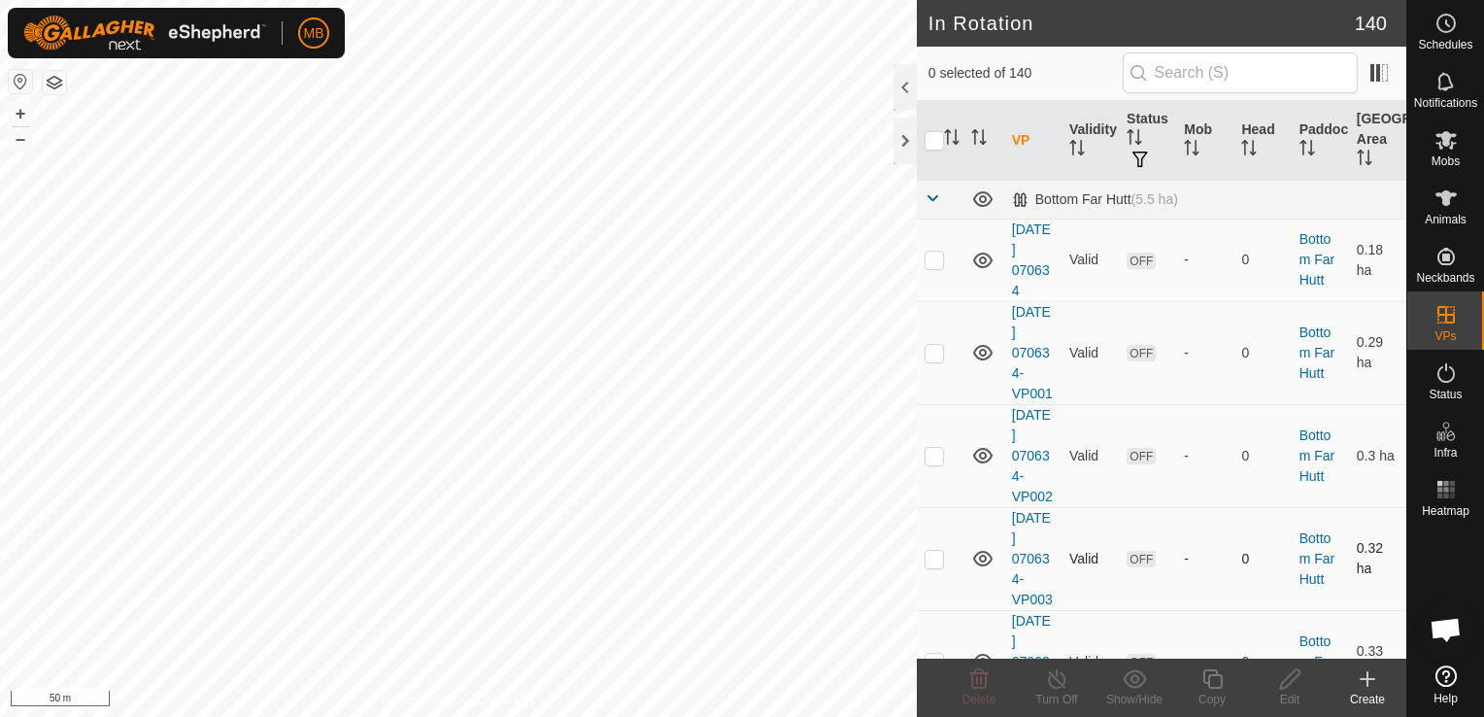
checkbox input "true"
click at [1210, 683] on icon at bounding box center [1212, 678] width 24 height 23
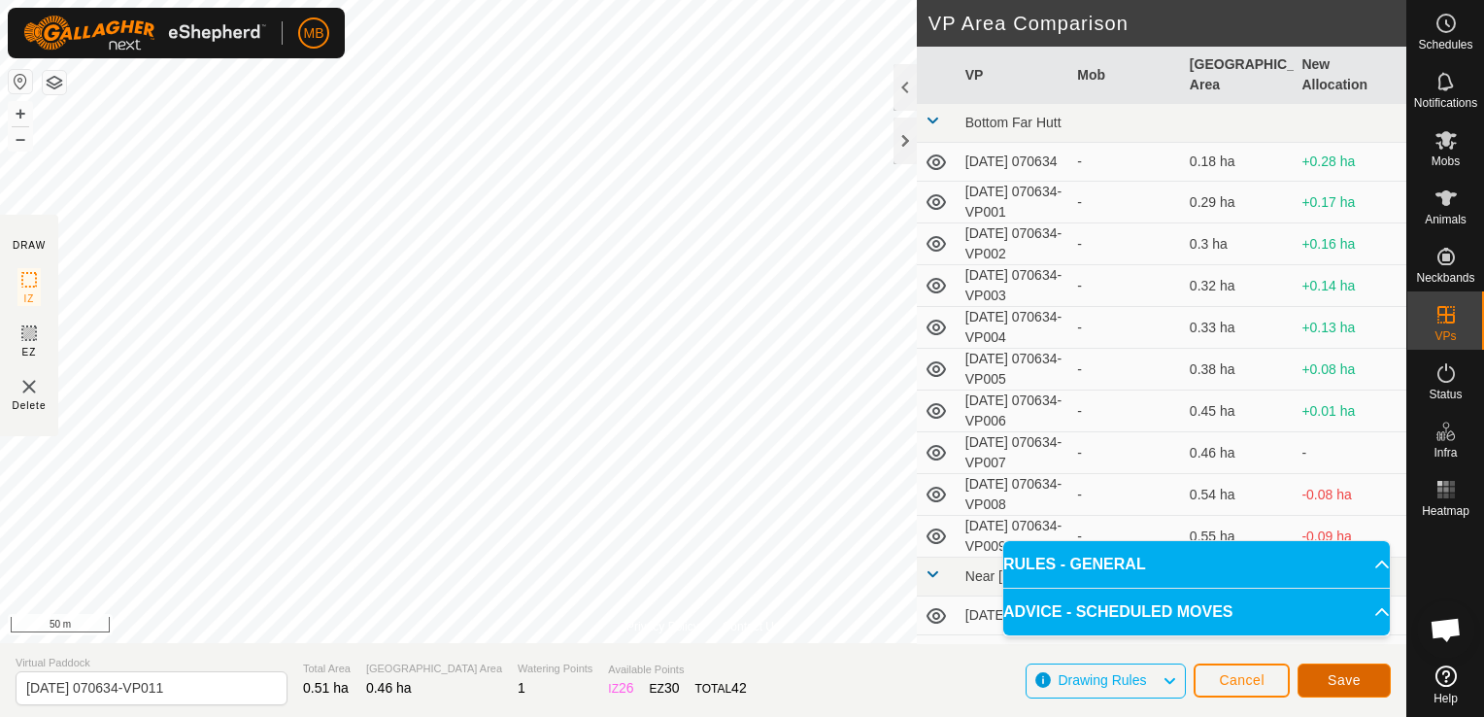
click at [1339, 686] on span "Save" at bounding box center [1343, 680] width 33 height 16
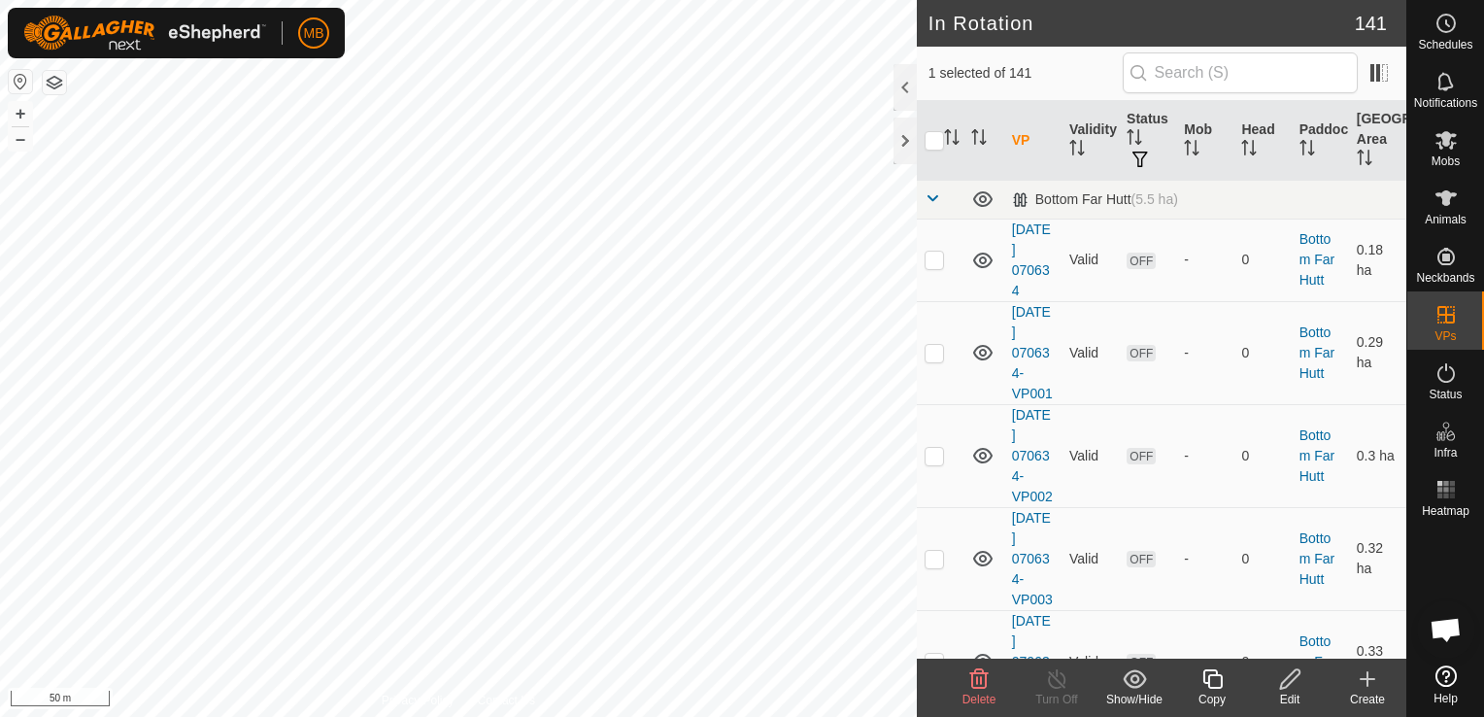
checkbox input "true"
click at [1212, 689] on icon at bounding box center [1212, 678] width 24 height 23
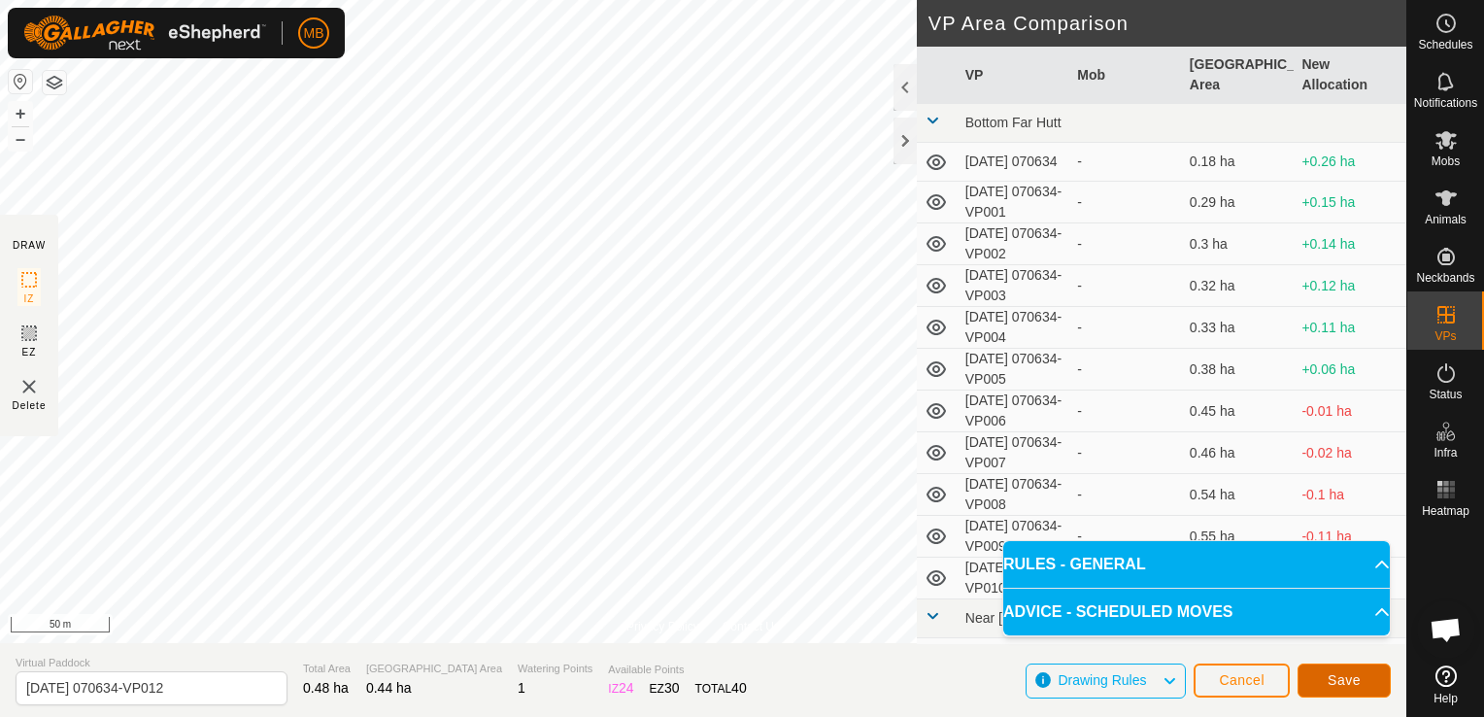
click at [1360, 693] on button "Save" at bounding box center [1343, 680] width 93 height 34
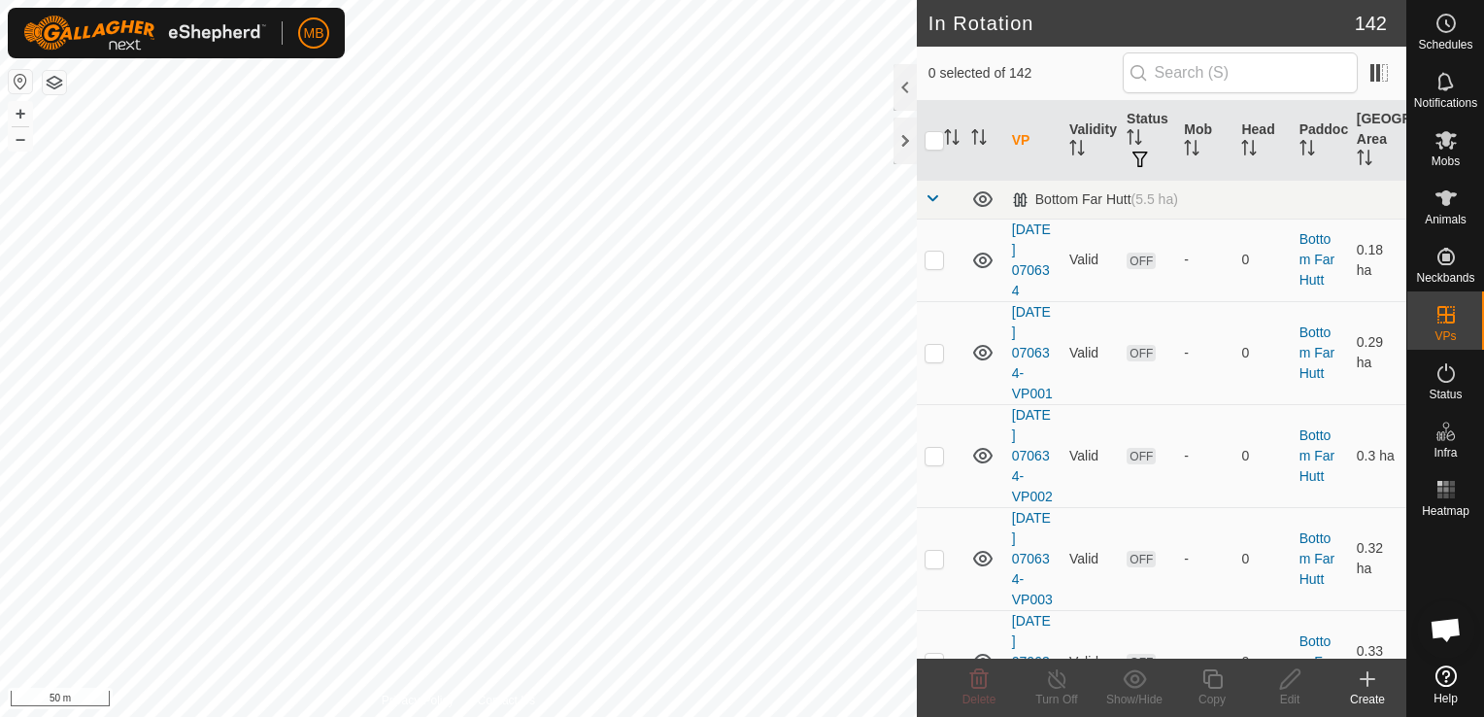
checkbox input "true"
click at [1214, 693] on div "Copy" at bounding box center [1212, 698] width 78 height 17
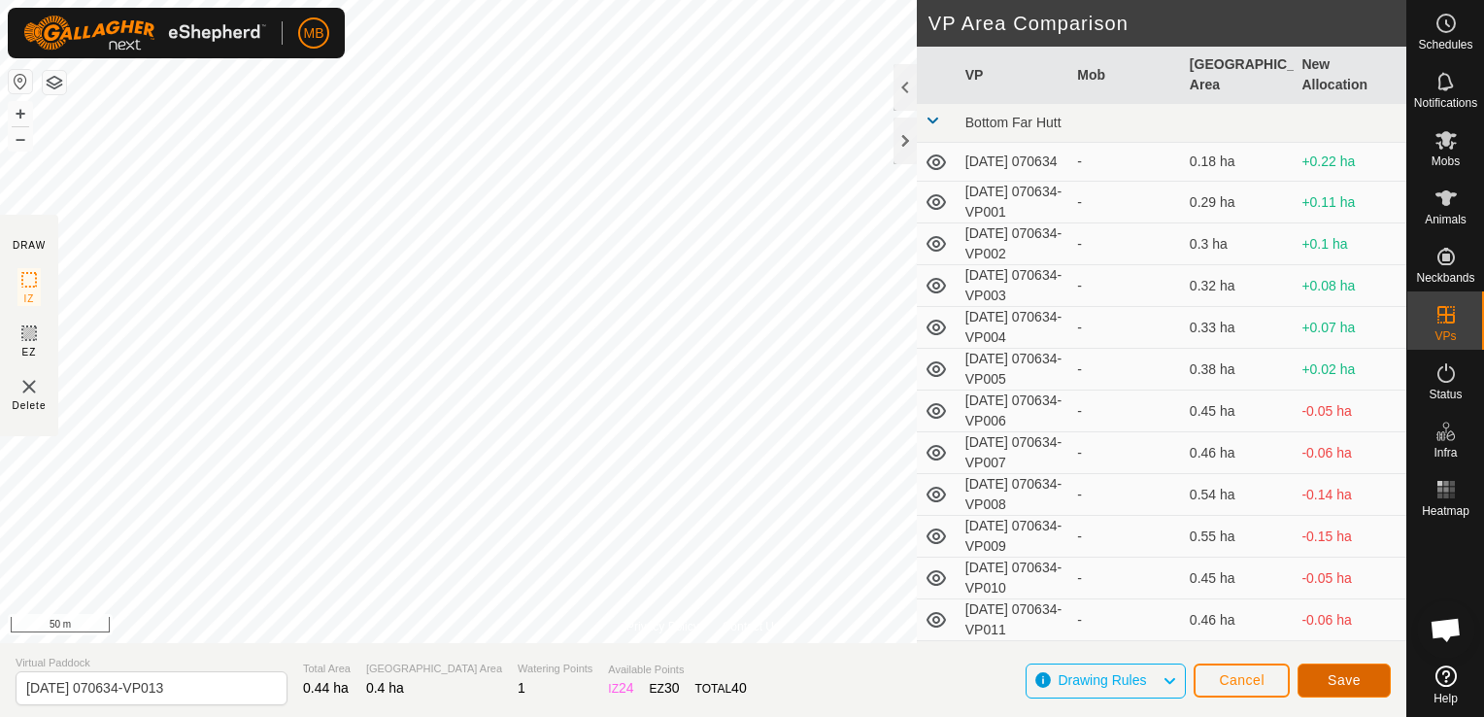
click at [1367, 678] on button "Save" at bounding box center [1343, 680] width 93 height 34
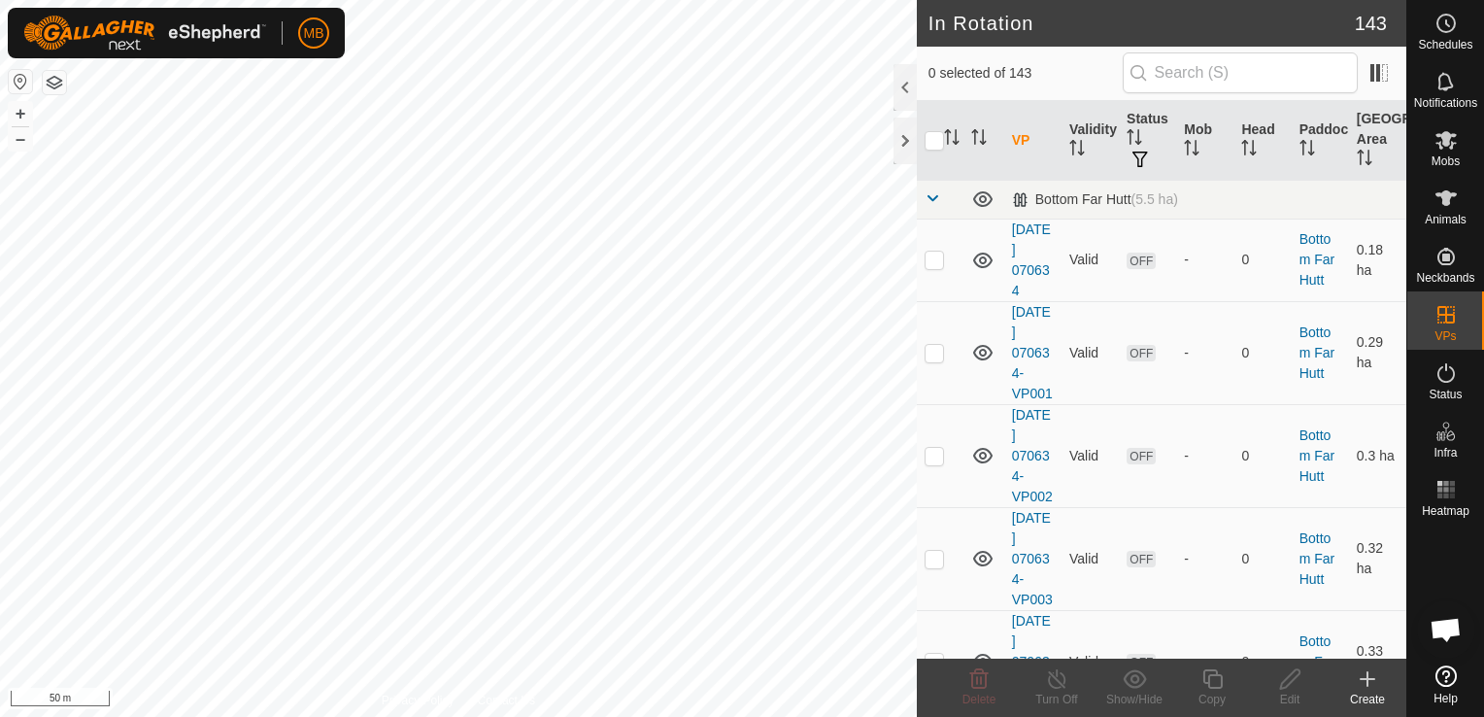
checkbox input "true"
click at [1212, 682] on icon at bounding box center [1212, 678] width 24 height 23
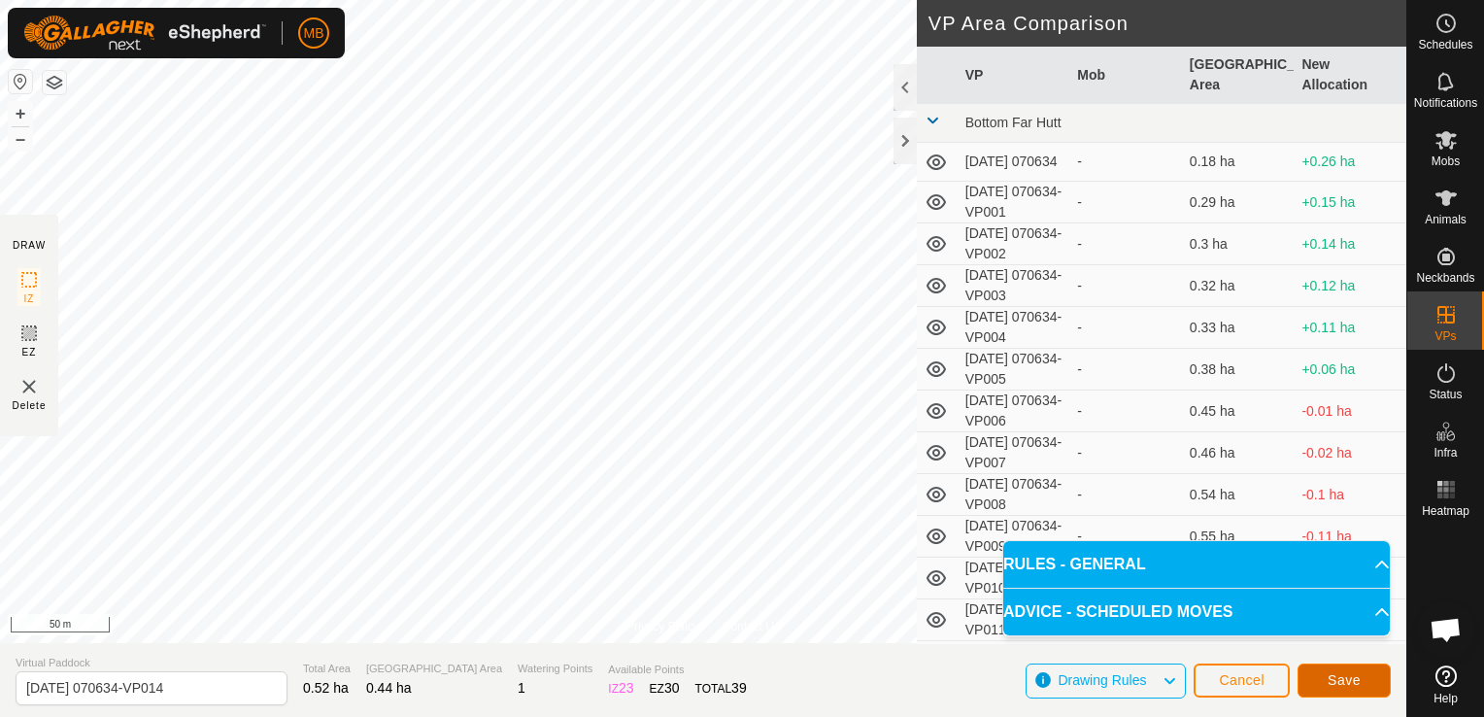
click at [1321, 681] on button "Save" at bounding box center [1343, 680] width 93 height 34
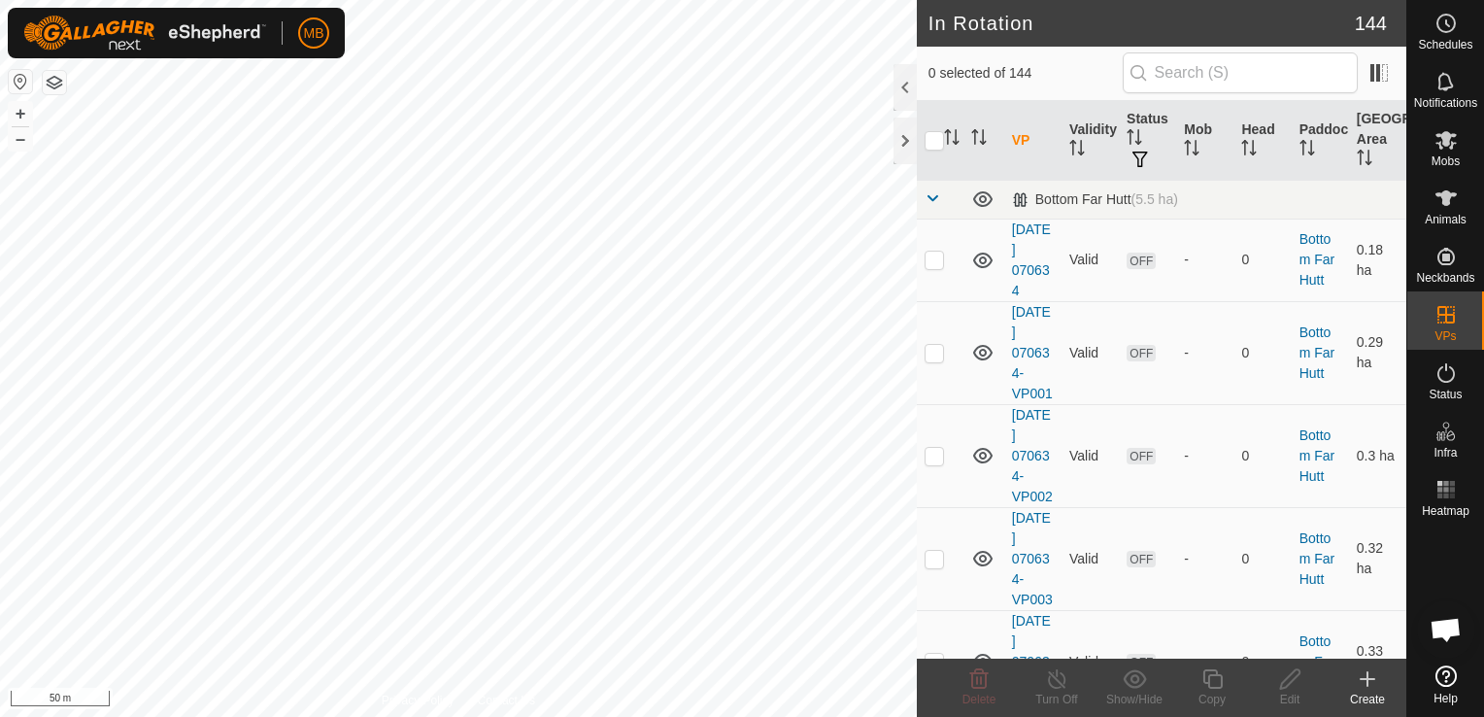
checkbox input "true"
click at [1222, 690] on div "Copy" at bounding box center [1212, 698] width 78 height 17
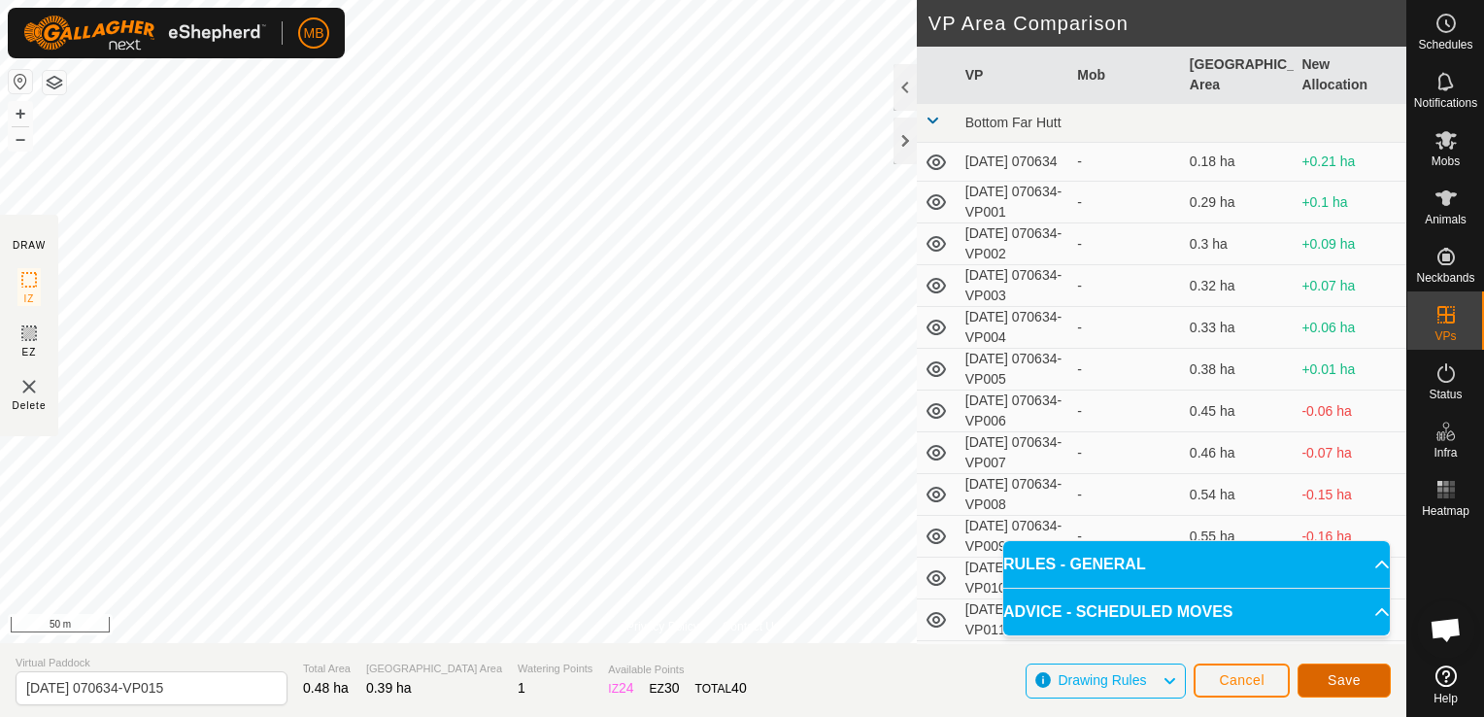
click at [1319, 679] on button "Save" at bounding box center [1343, 680] width 93 height 34
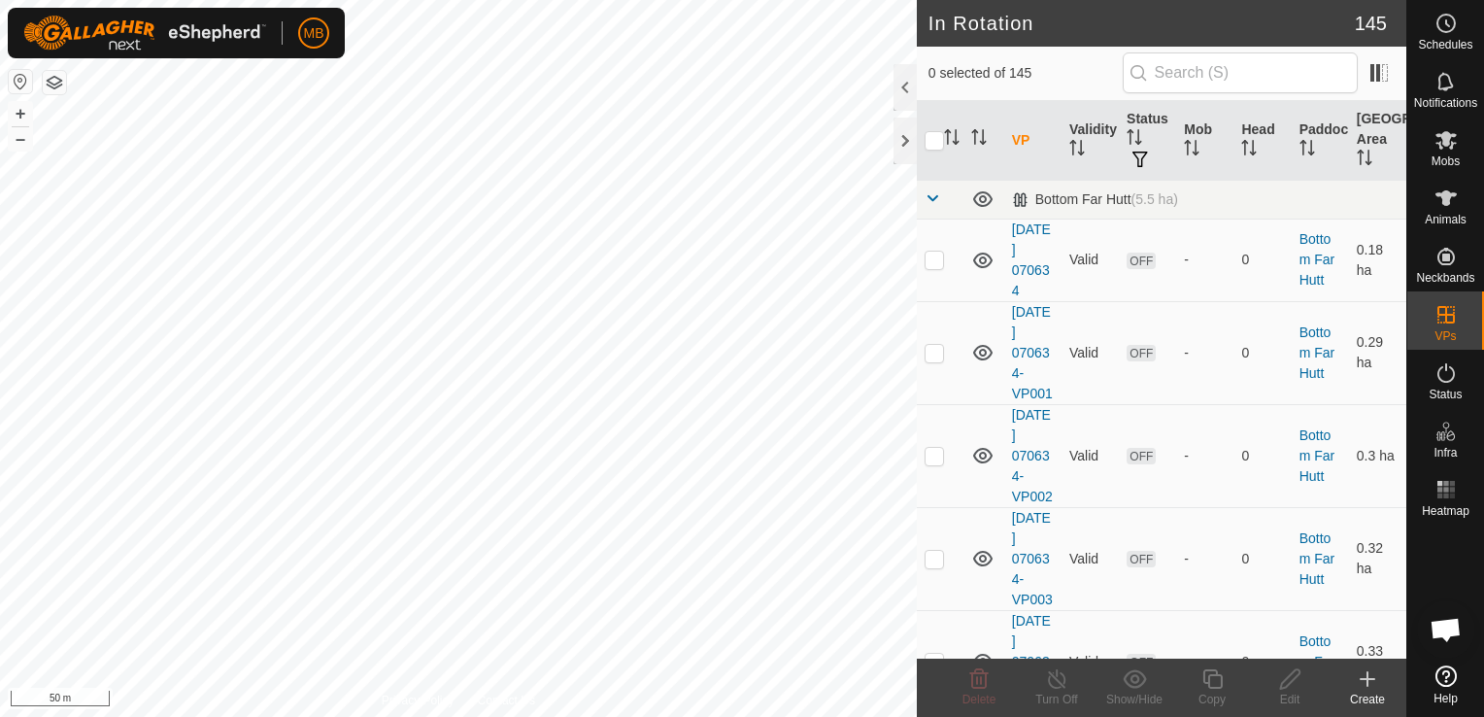
checkbox input "true"
click at [1204, 697] on div "Copy" at bounding box center [1212, 698] width 78 height 17
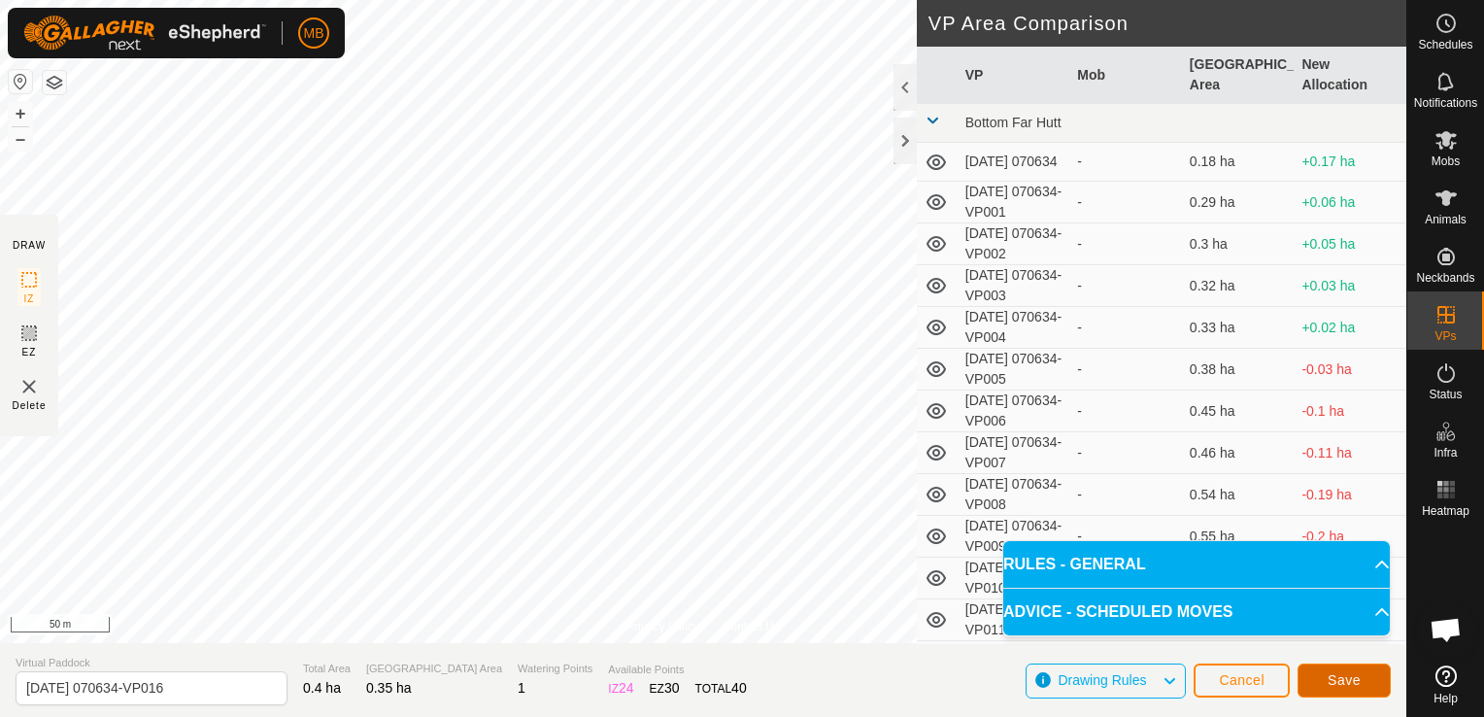
click at [1334, 688] on span "Save" at bounding box center [1343, 680] width 33 height 16
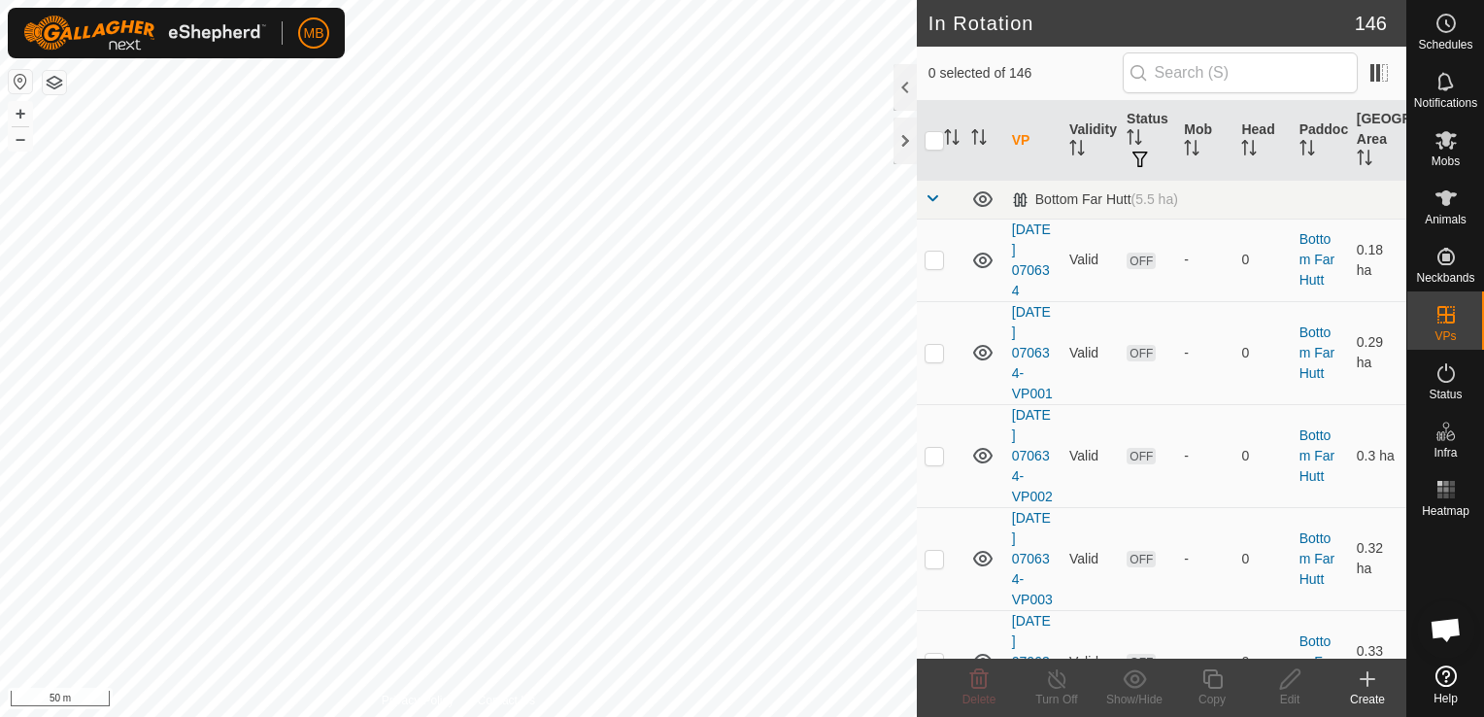
checkbox input "true"
click at [1209, 688] on icon at bounding box center [1211, 678] width 19 height 19
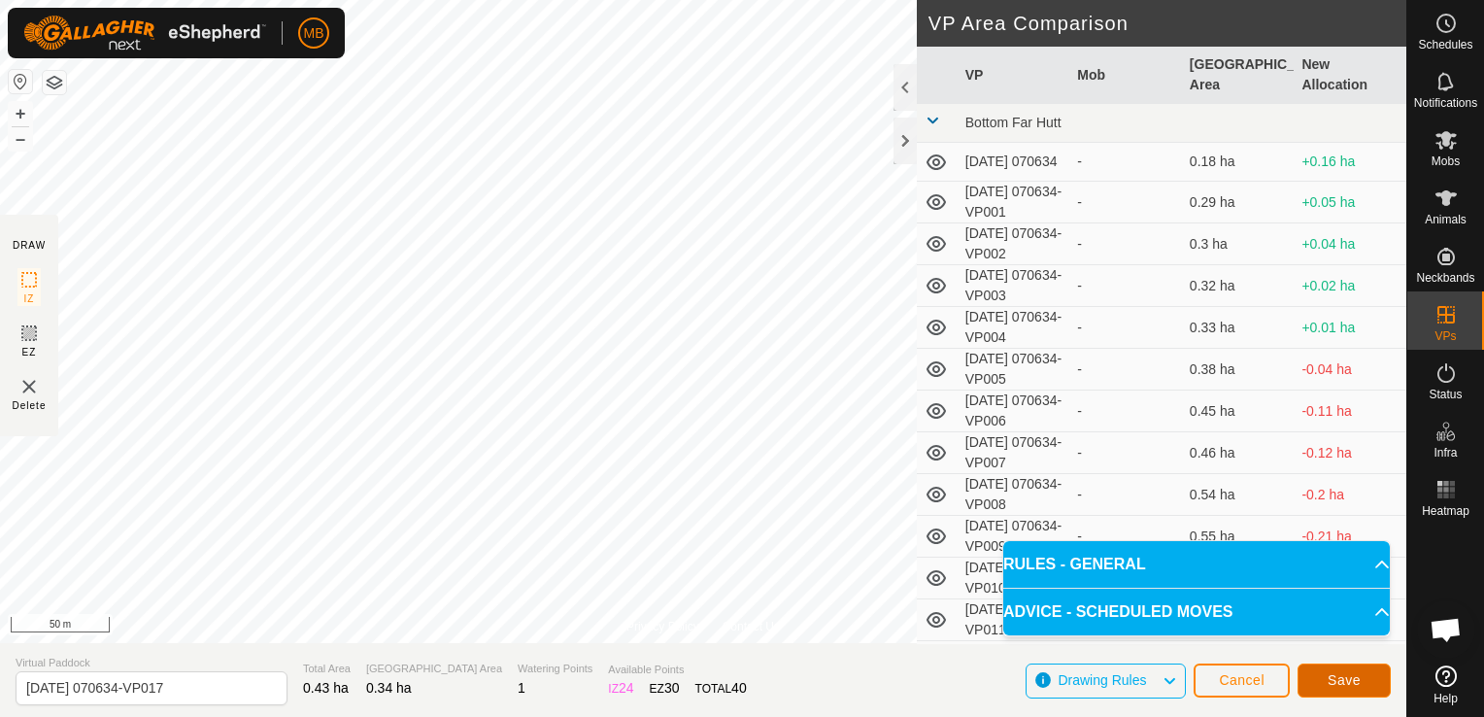
click at [1341, 682] on span "Save" at bounding box center [1343, 680] width 33 height 16
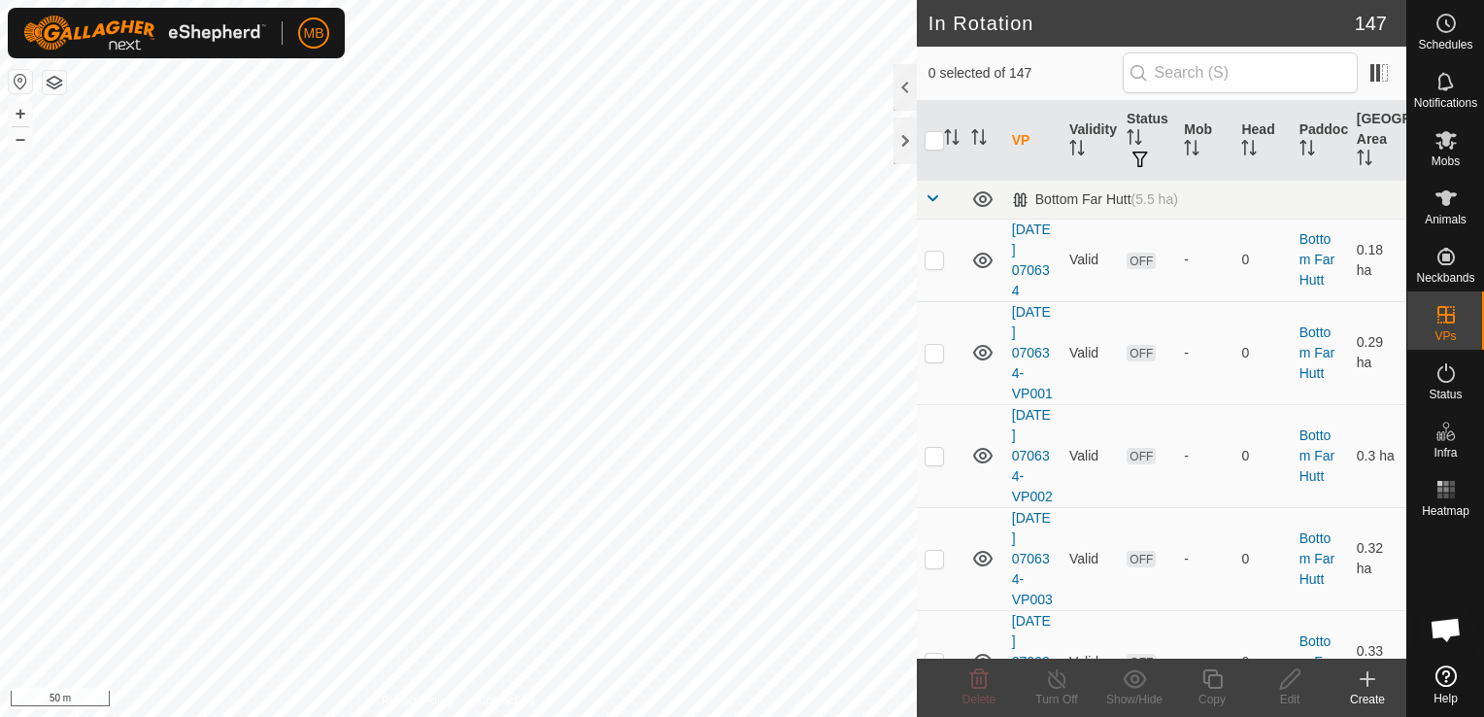
checkbox input "true"
click at [1214, 684] on icon at bounding box center [1212, 678] width 24 height 23
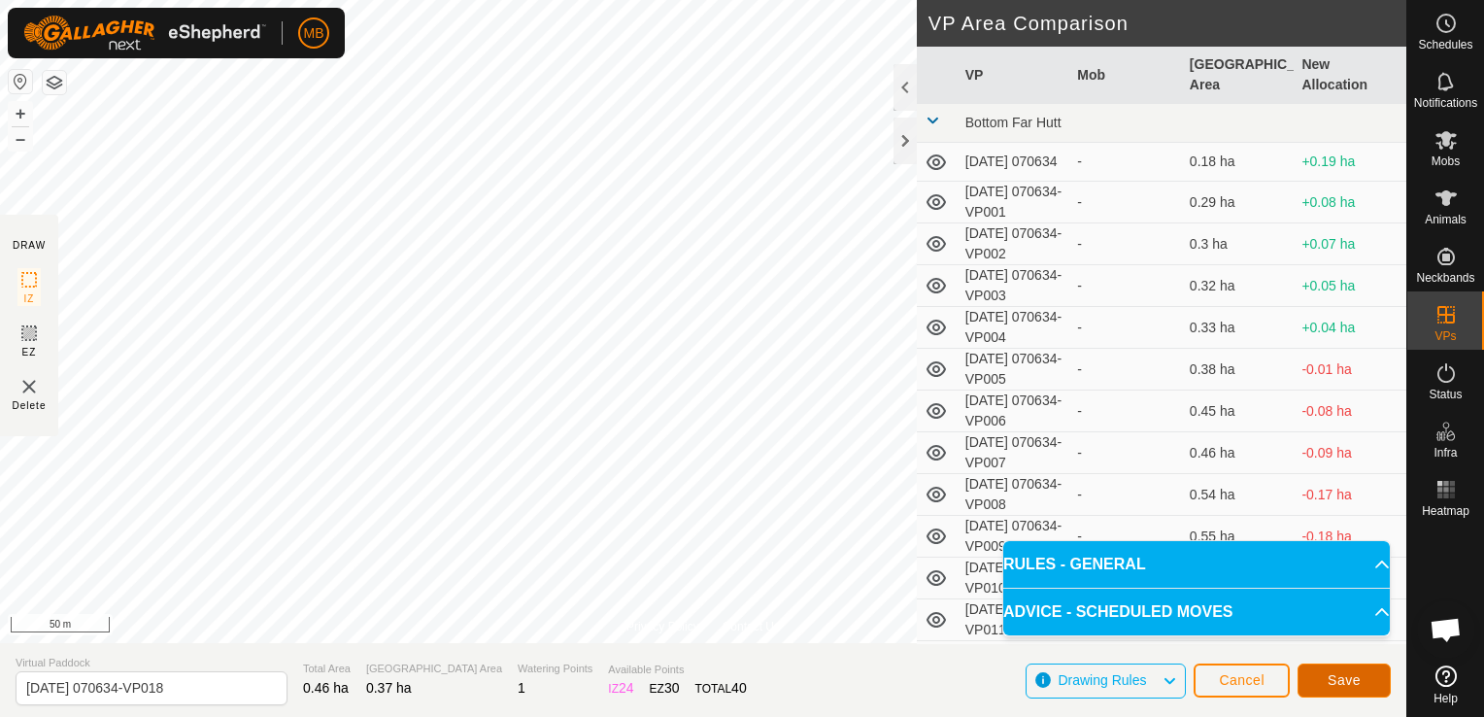
click at [1339, 686] on span "Save" at bounding box center [1343, 680] width 33 height 16
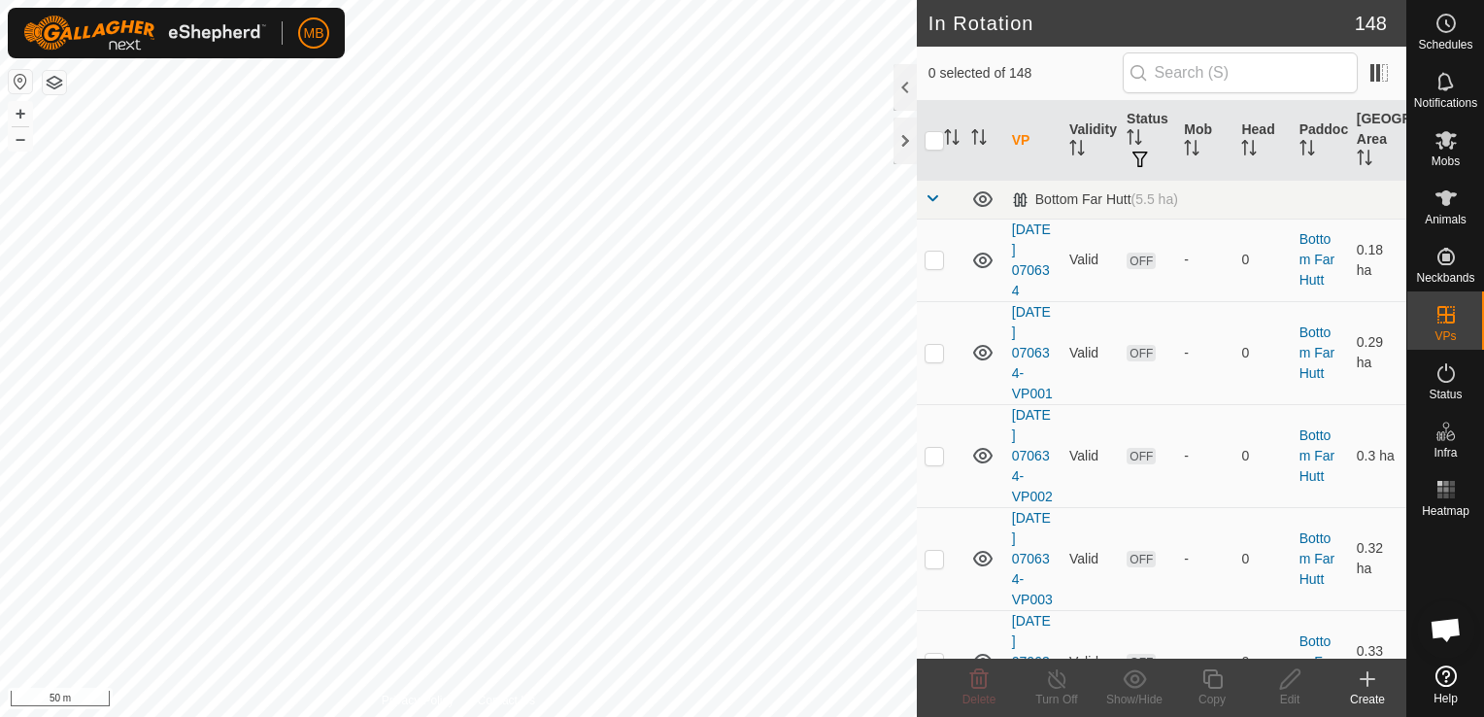
checkbox input "true"
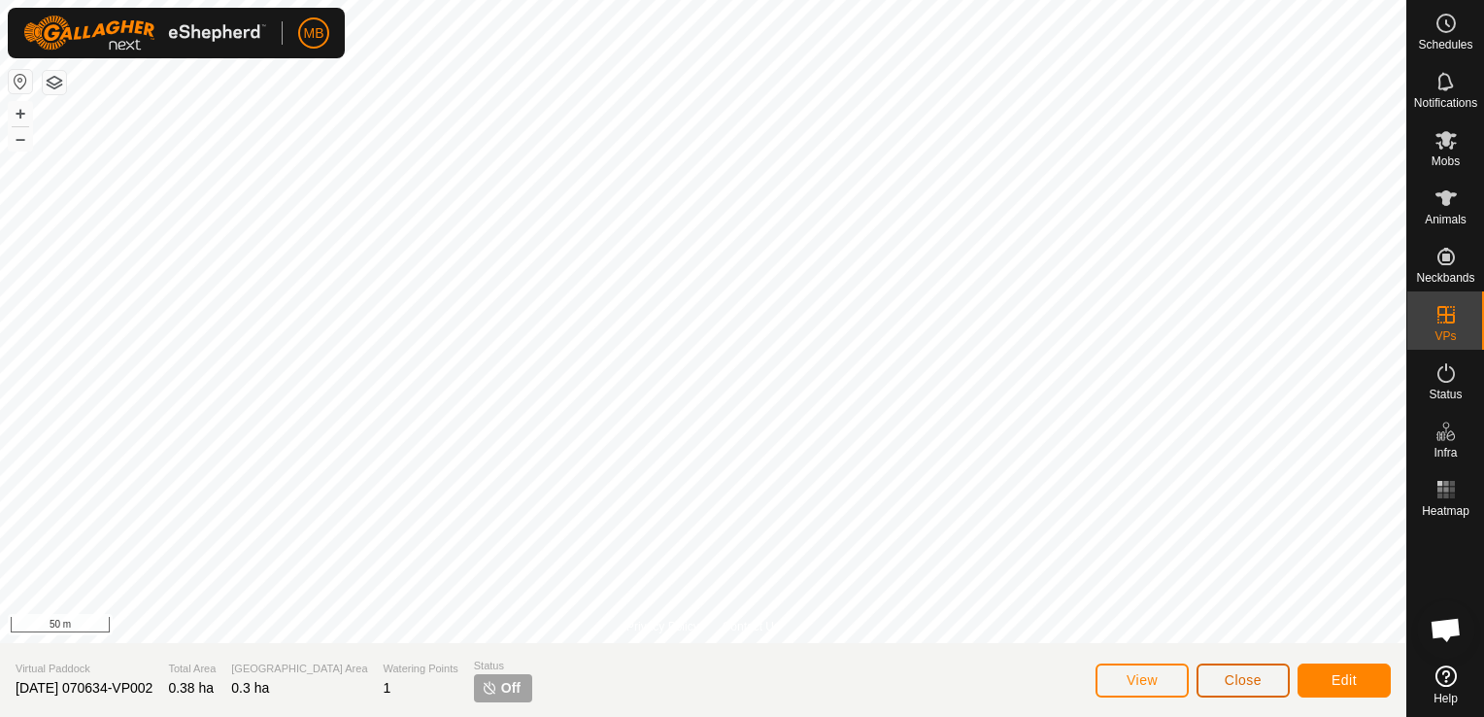
click at [1231, 681] on span "Close" at bounding box center [1243, 680] width 37 height 16
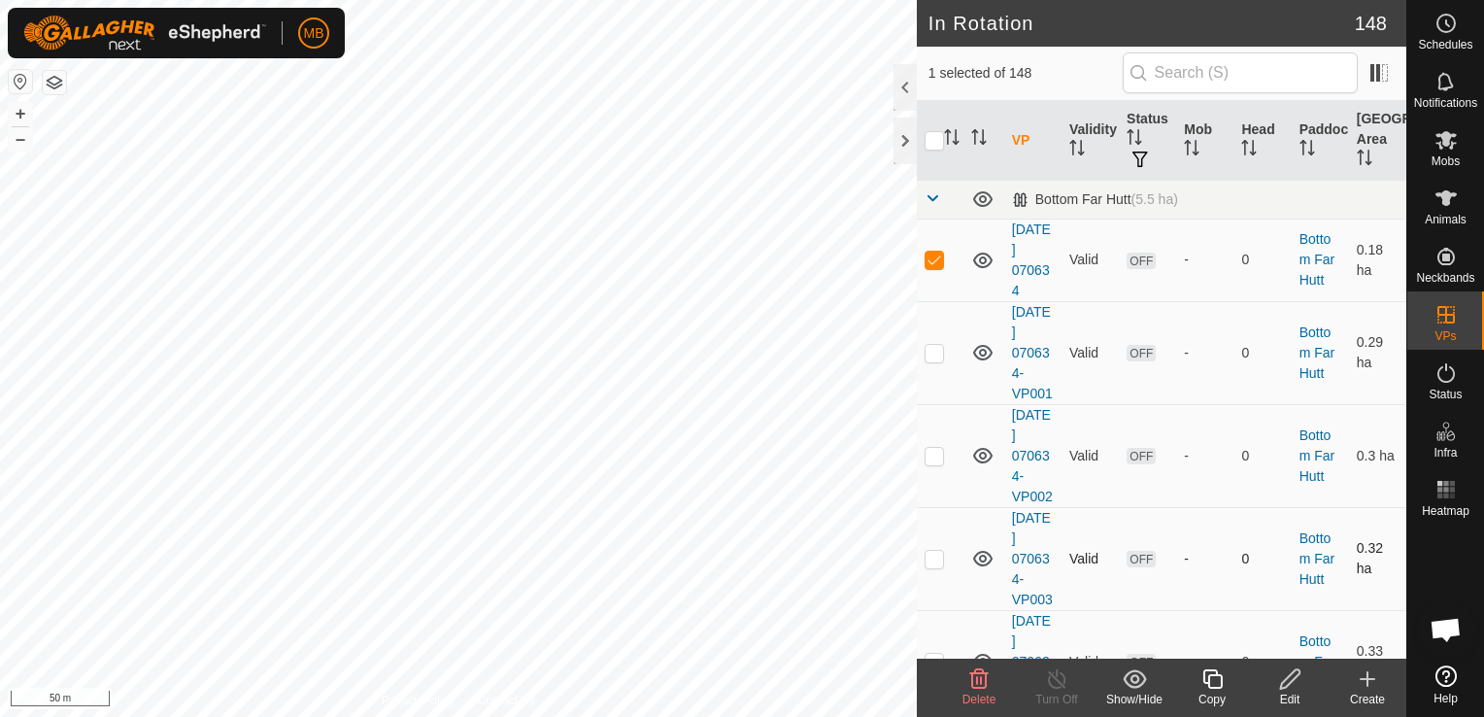
checkbox input "false"
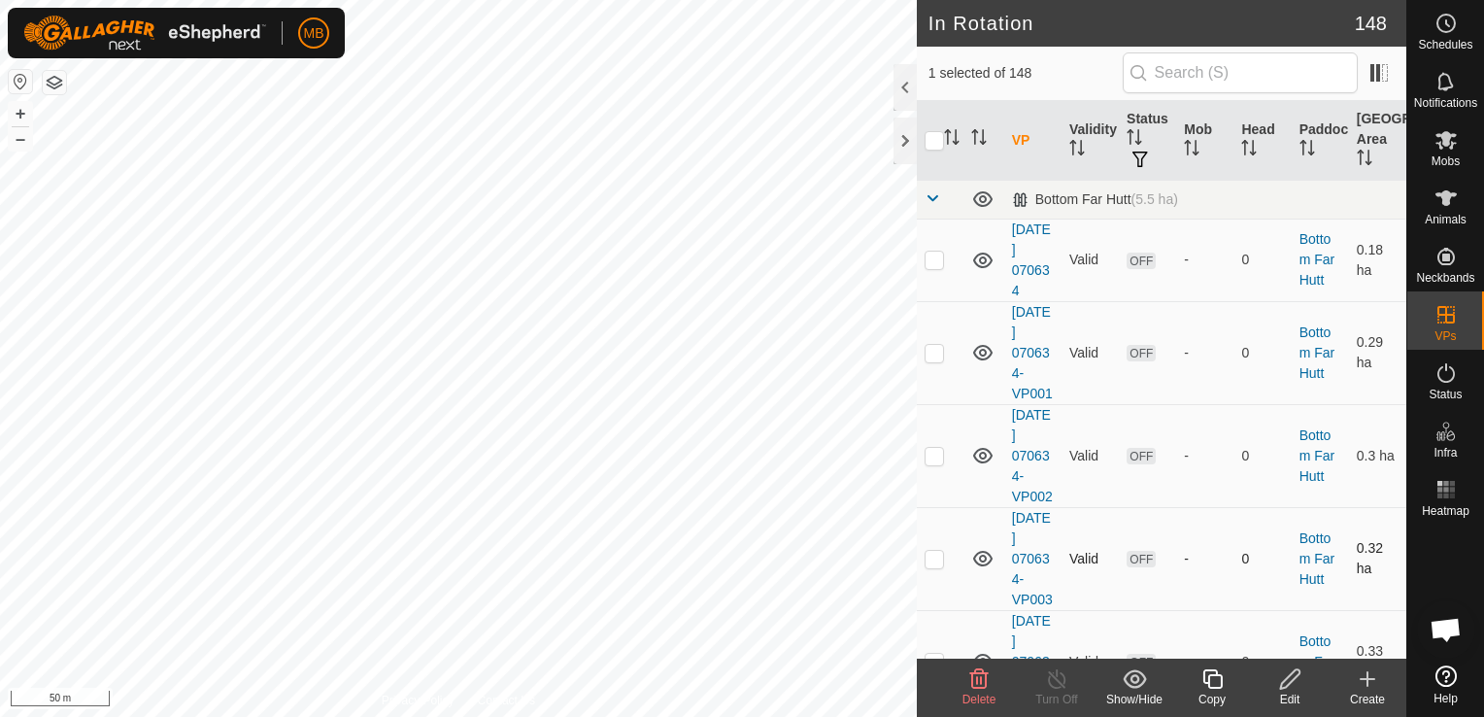
checkbox input "false"
checkbox input "true"
checkbox input "false"
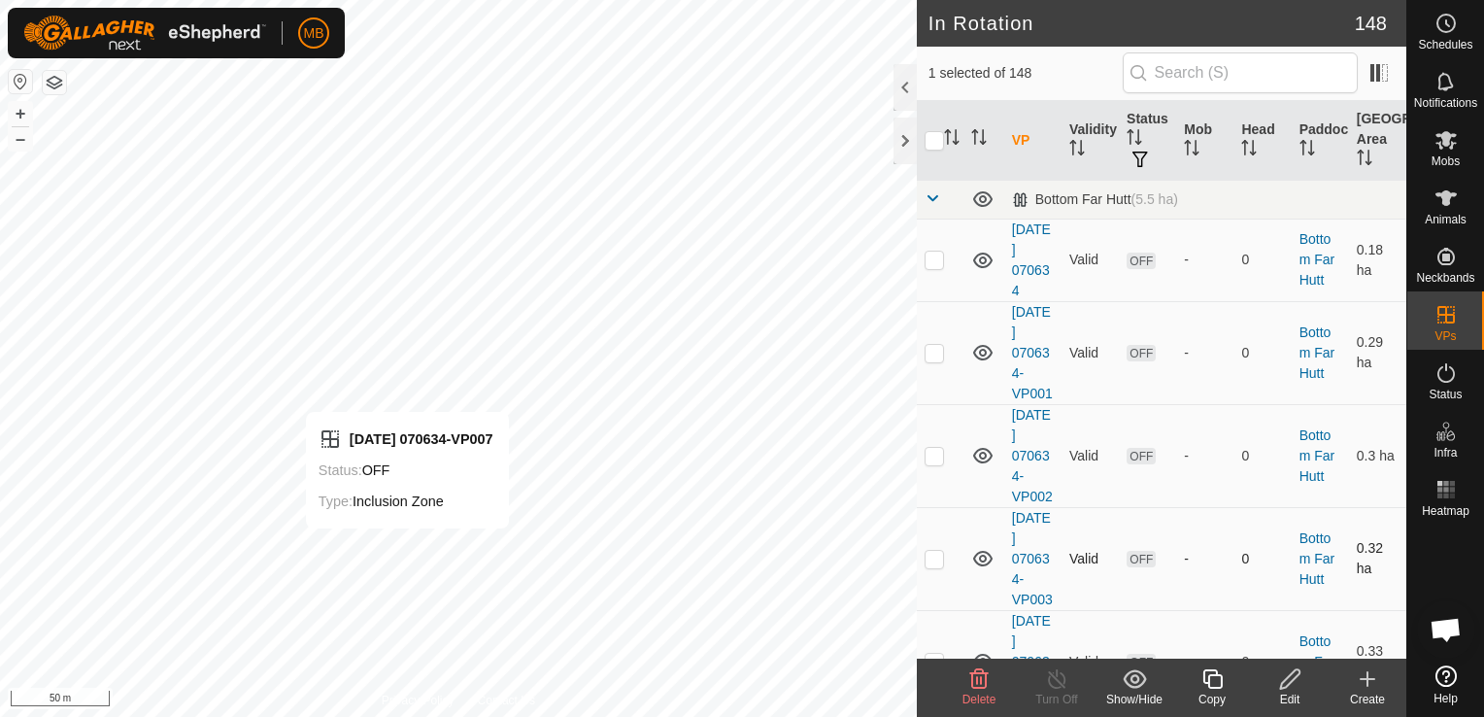
checkbox input "false"
checkbox input "true"
checkbox input "false"
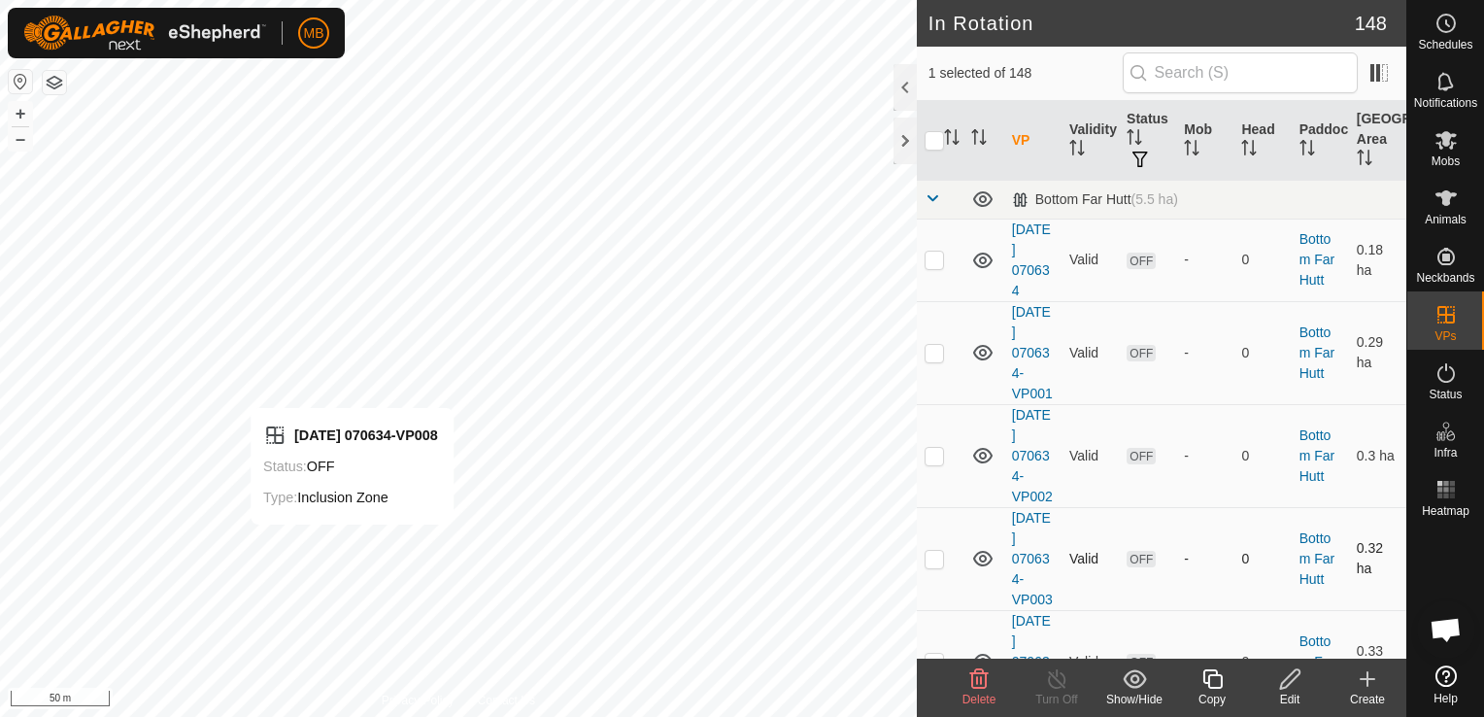
checkbox input "false"
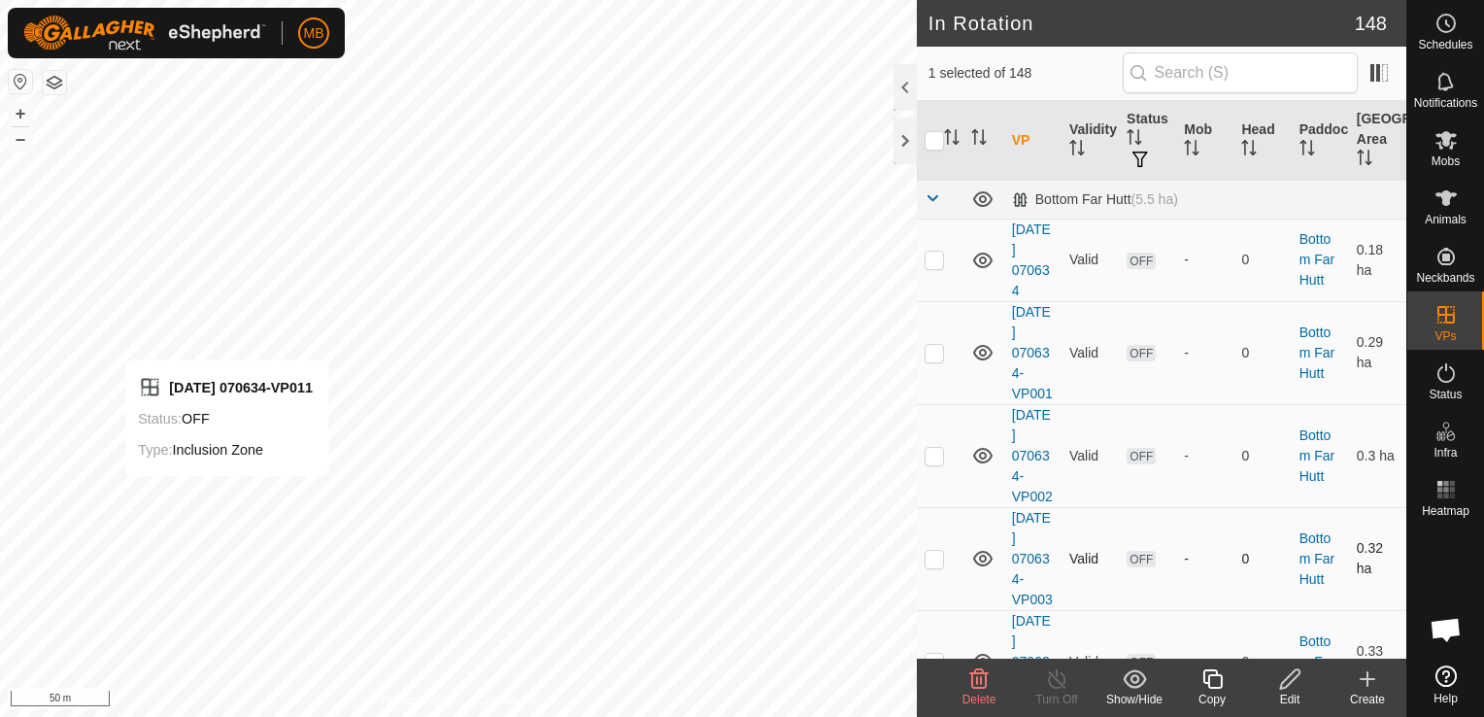
checkbox input "false"
checkbox input "true"
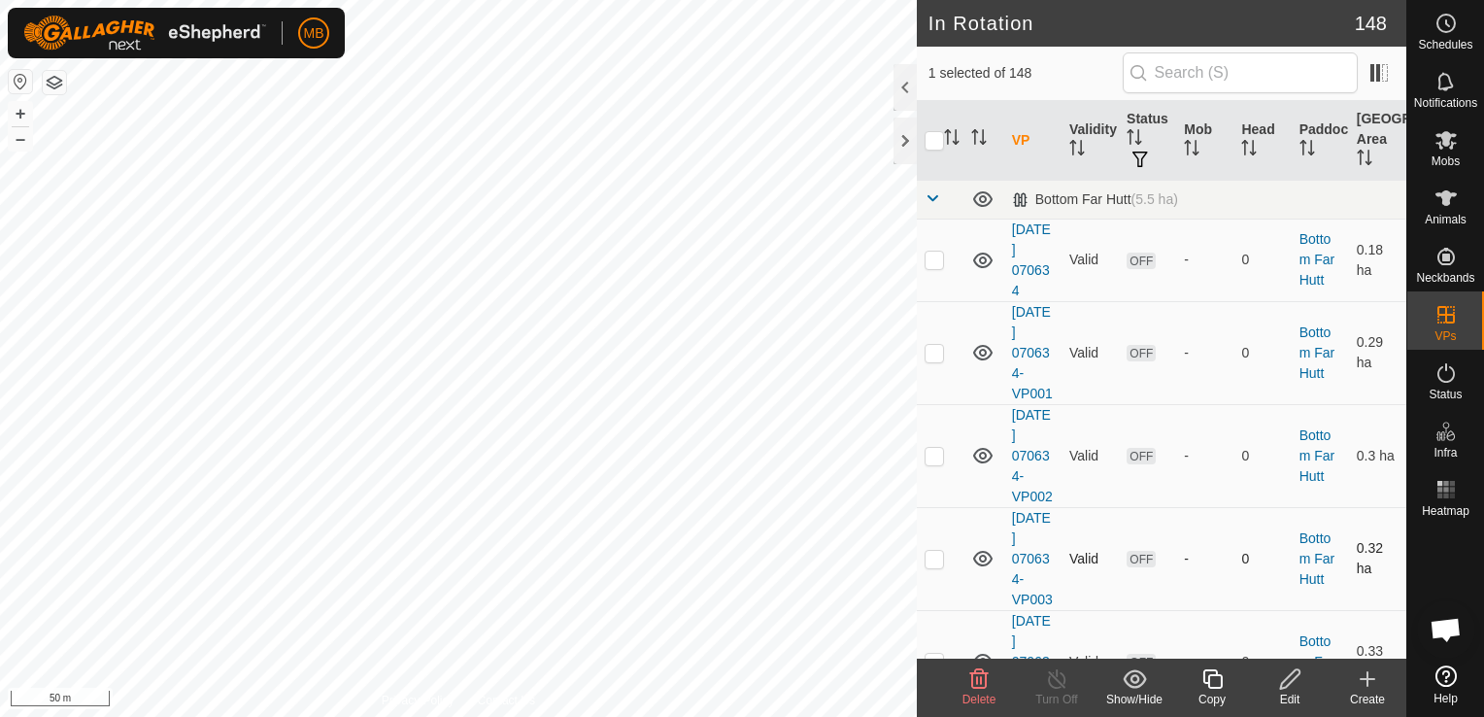
checkbox input "true"
checkbox input "false"
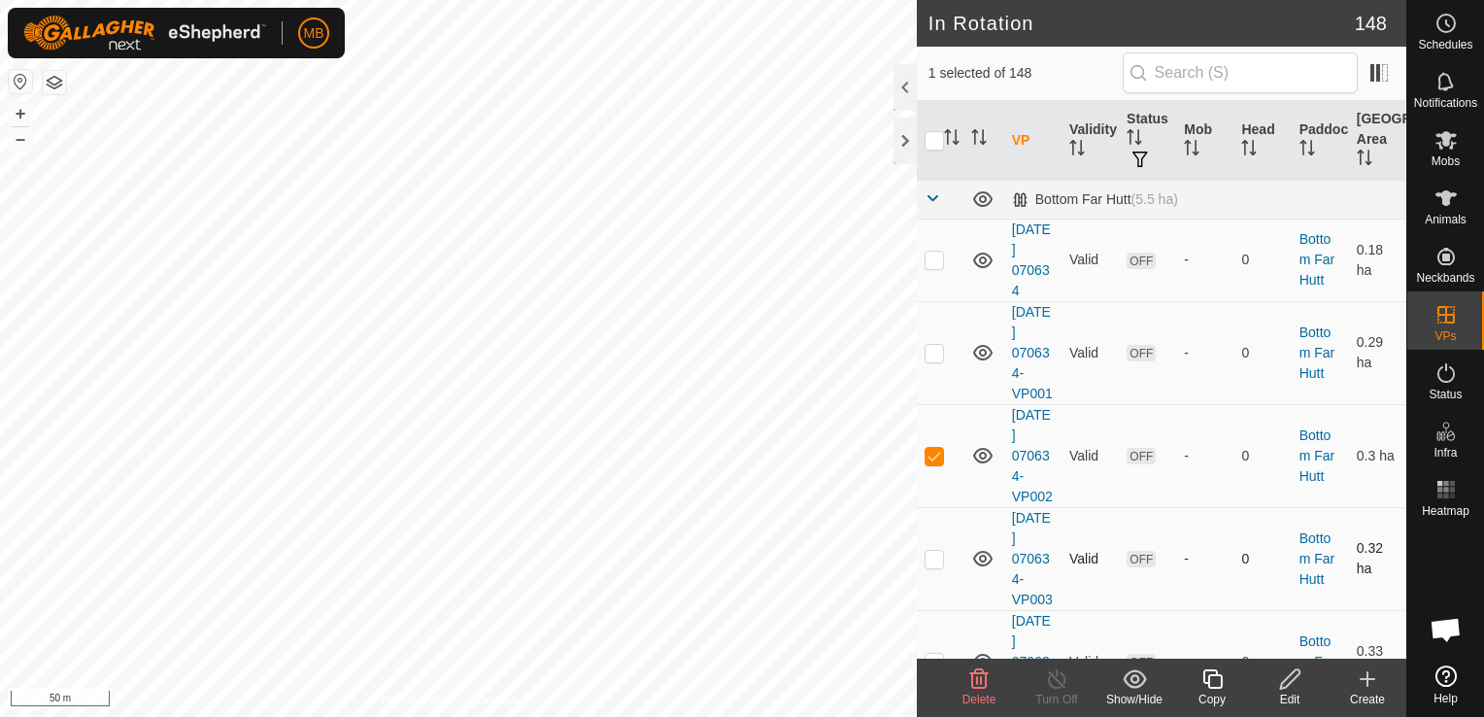
checkbox input "true"
click at [1205, 691] on div "Copy" at bounding box center [1212, 698] width 78 height 17
